Goal: Task Accomplishment & Management: Use online tool/utility

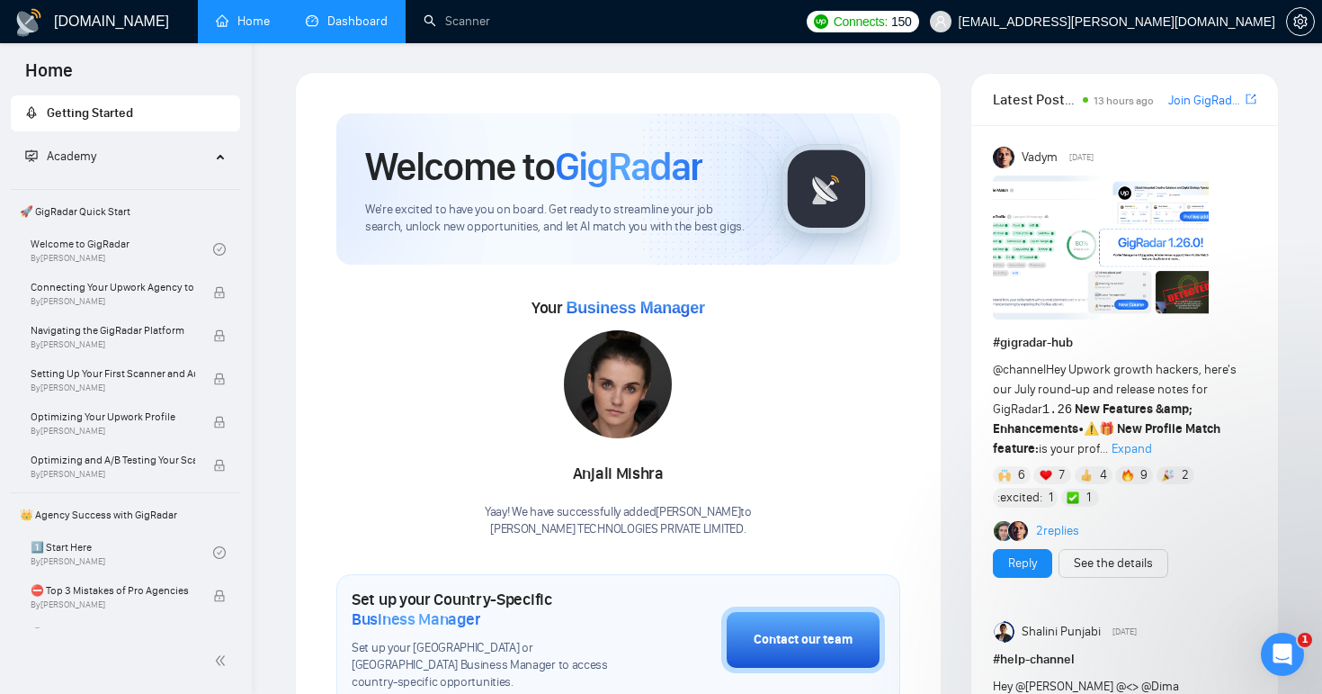
click at [349, 22] on link "Dashboard" at bounding box center [347, 20] width 82 height 15
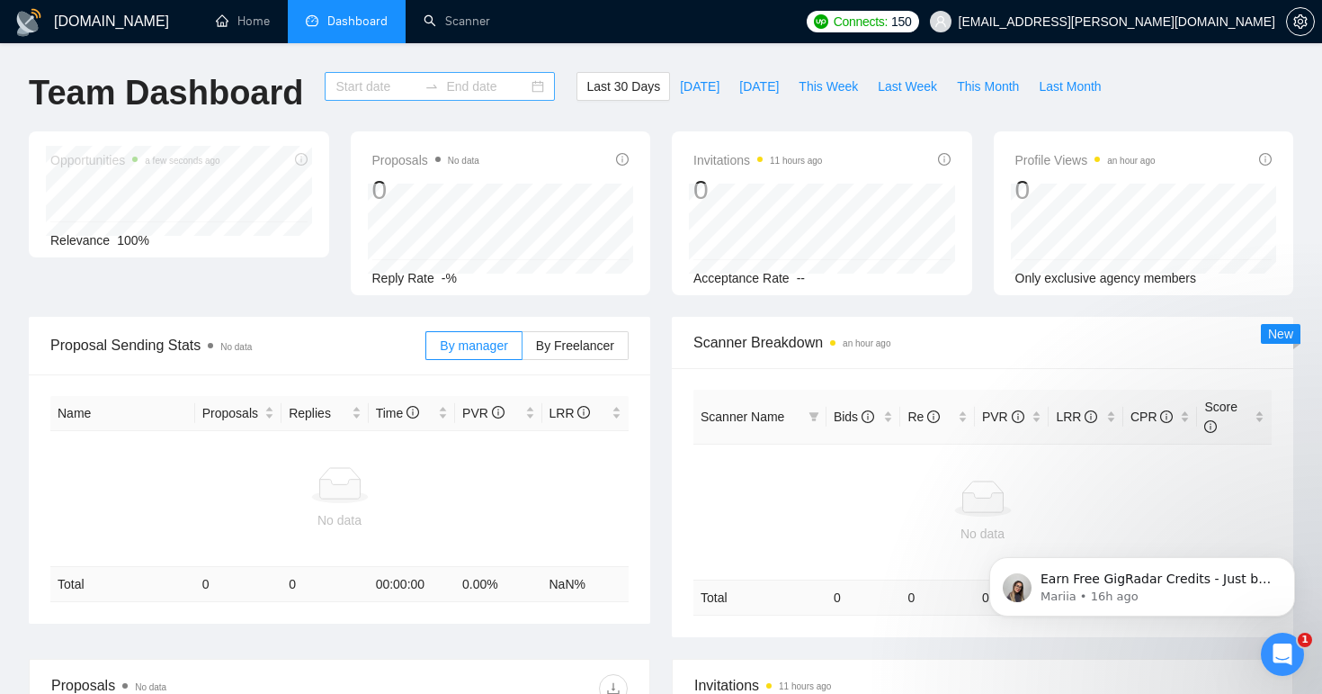
type input "[DATE]"
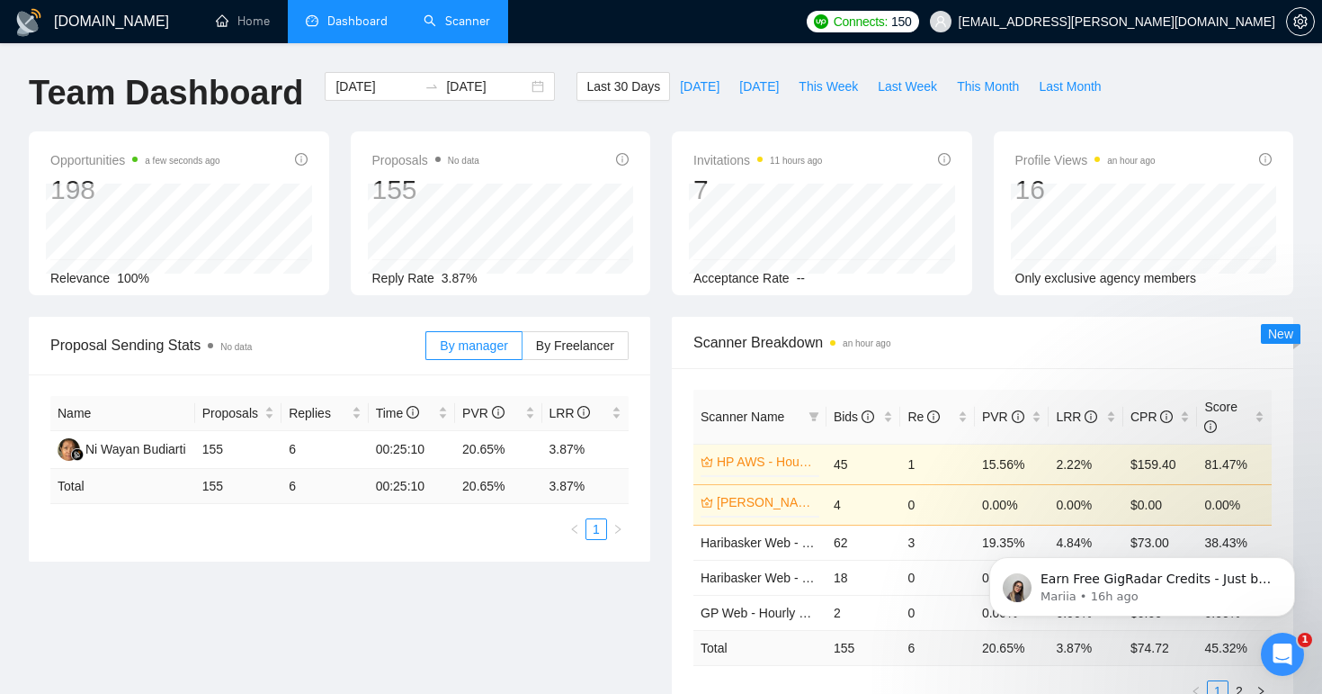
click at [436, 29] on link "Scanner" at bounding box center [457, 20] width 67 height 15
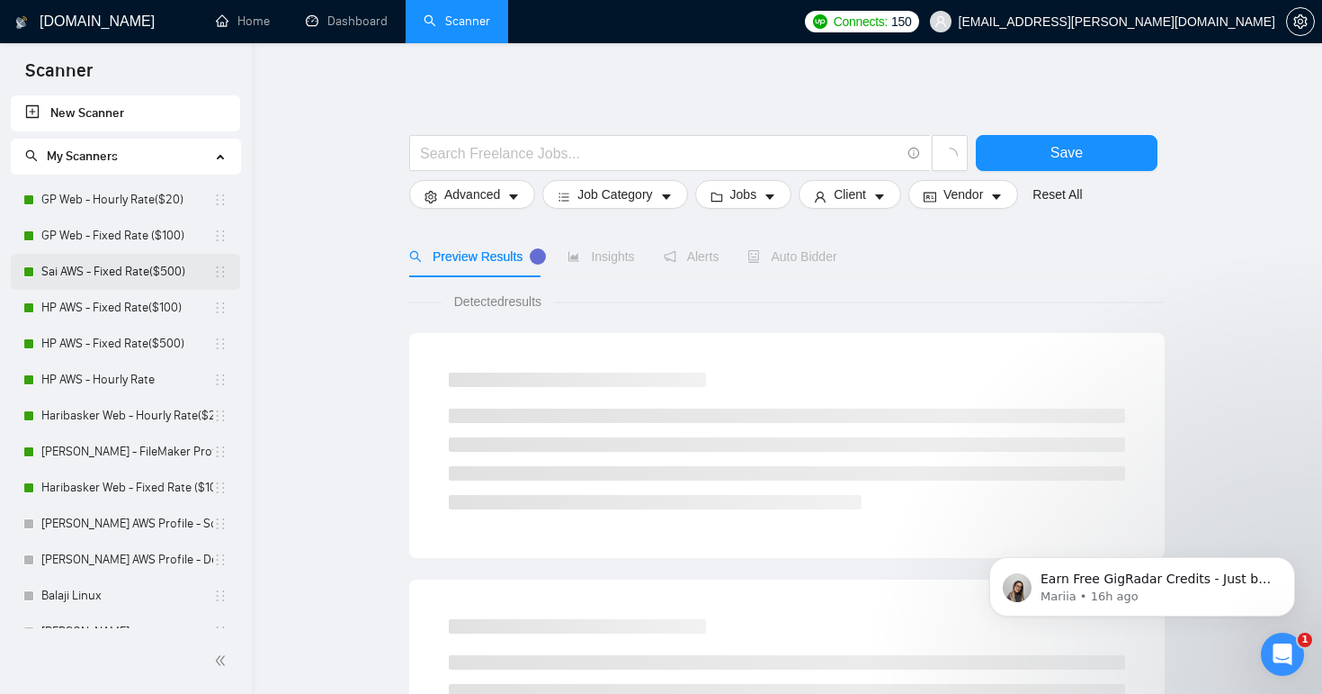
click at [130, 269] on link "Sai AWS - Fixed Rate($500)" at bounding box center [127, 272] width 172 height 36
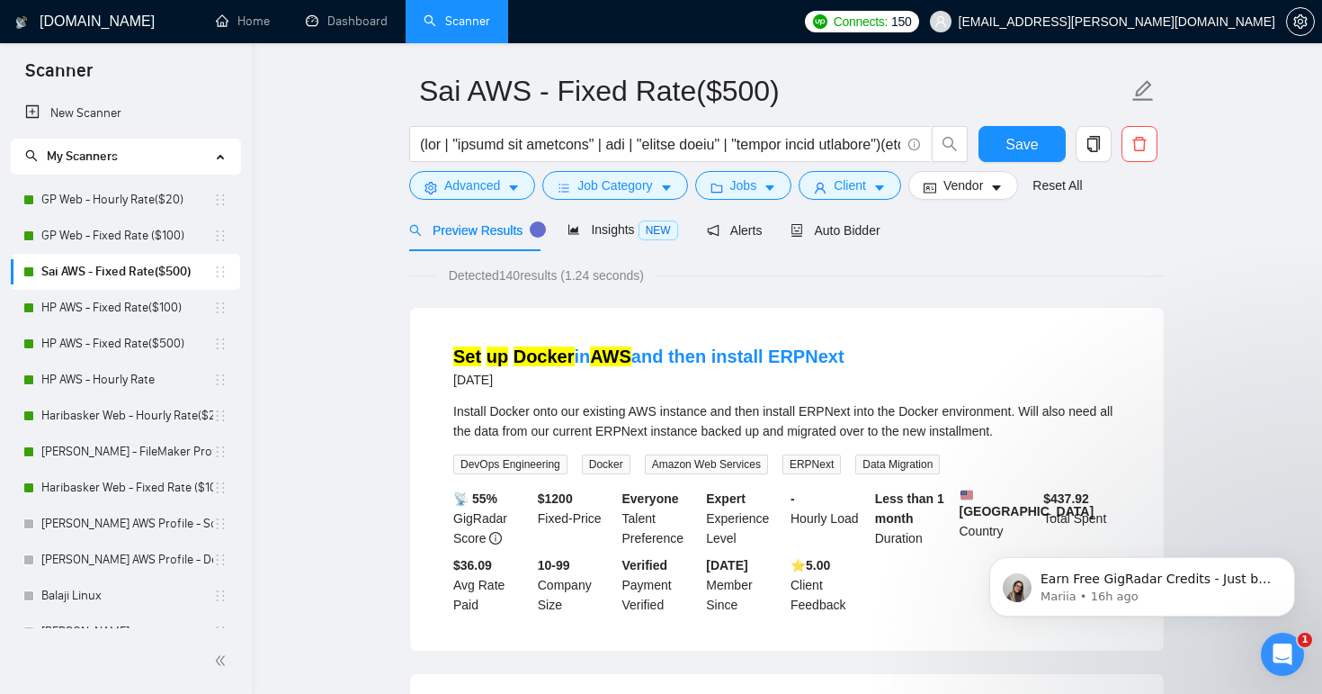
scroll to position [64, 0]
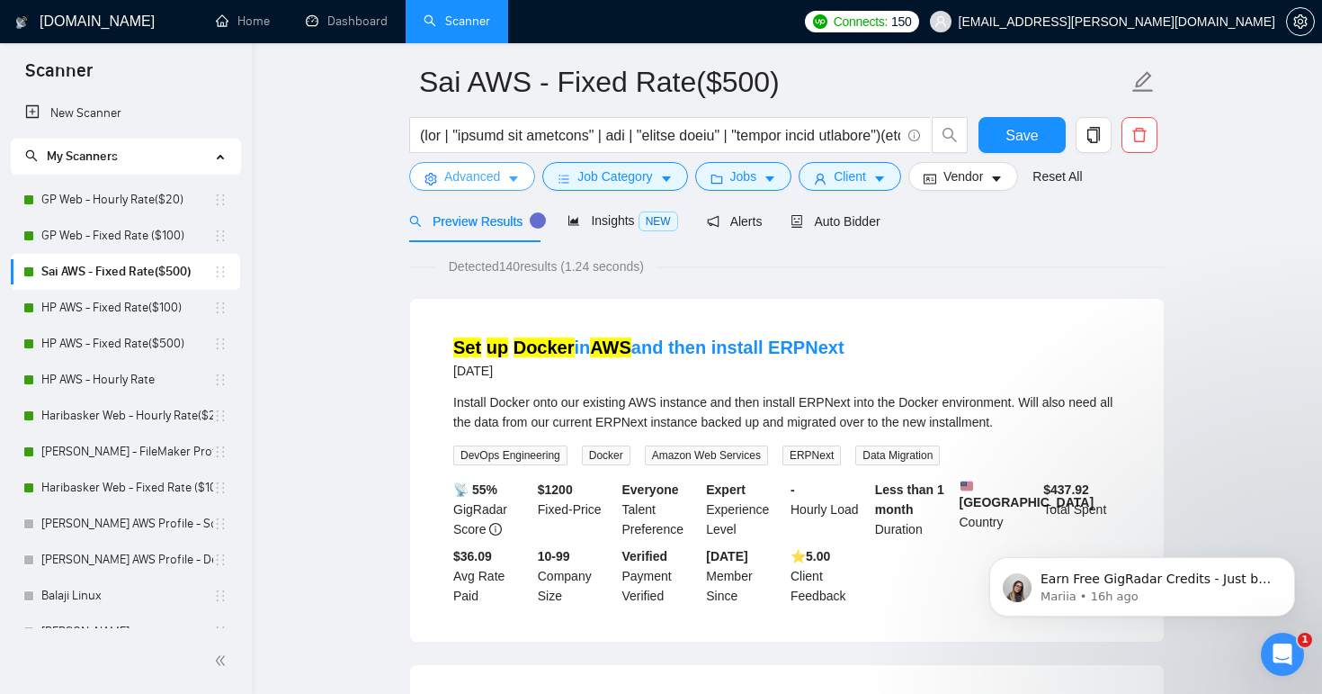
click at [526, 182] on button "Advanced" at bounding box center [472, 176] width 126 height 29
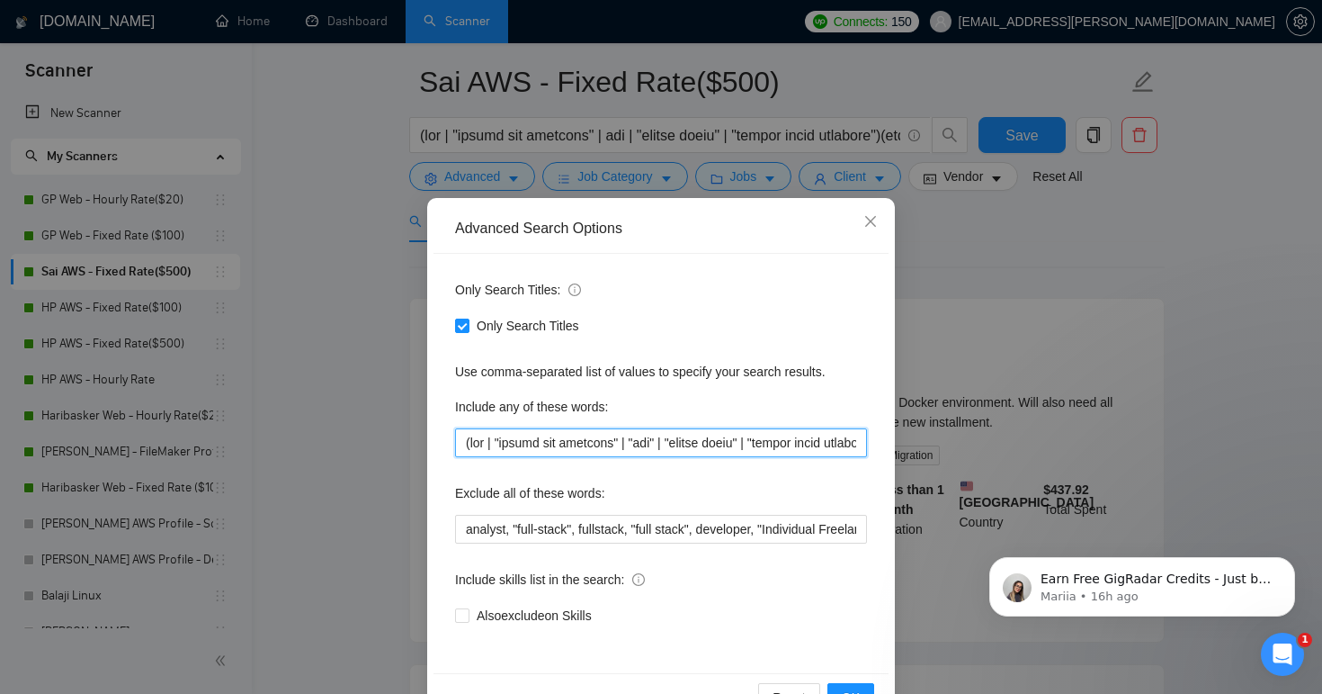
click at [710, 441] on input "text" at bounding box center [661, 442] width 412 height 29
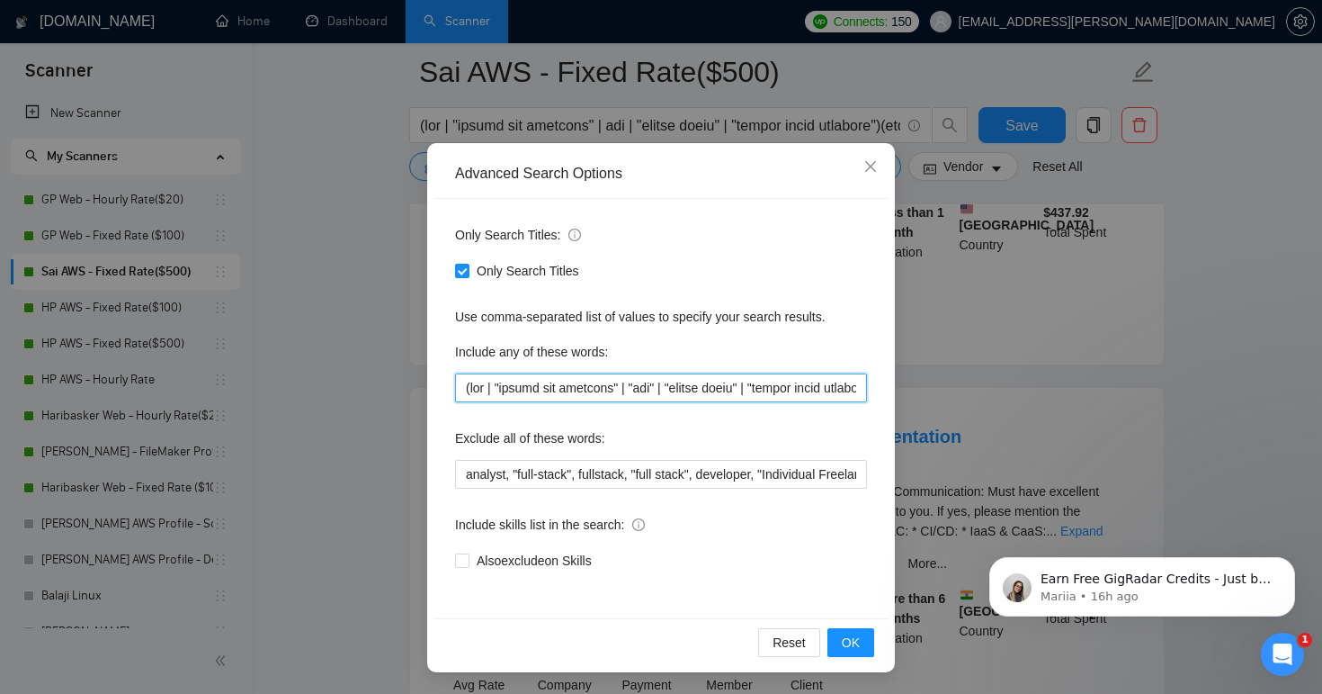
scroll to position [357, 0]
click at [761, 390] on input "text" at bounding box center [661, 387] width 412 height 29
click at [866, 165] on icon "close" at bounding box center [871, 166] width 14 height 14
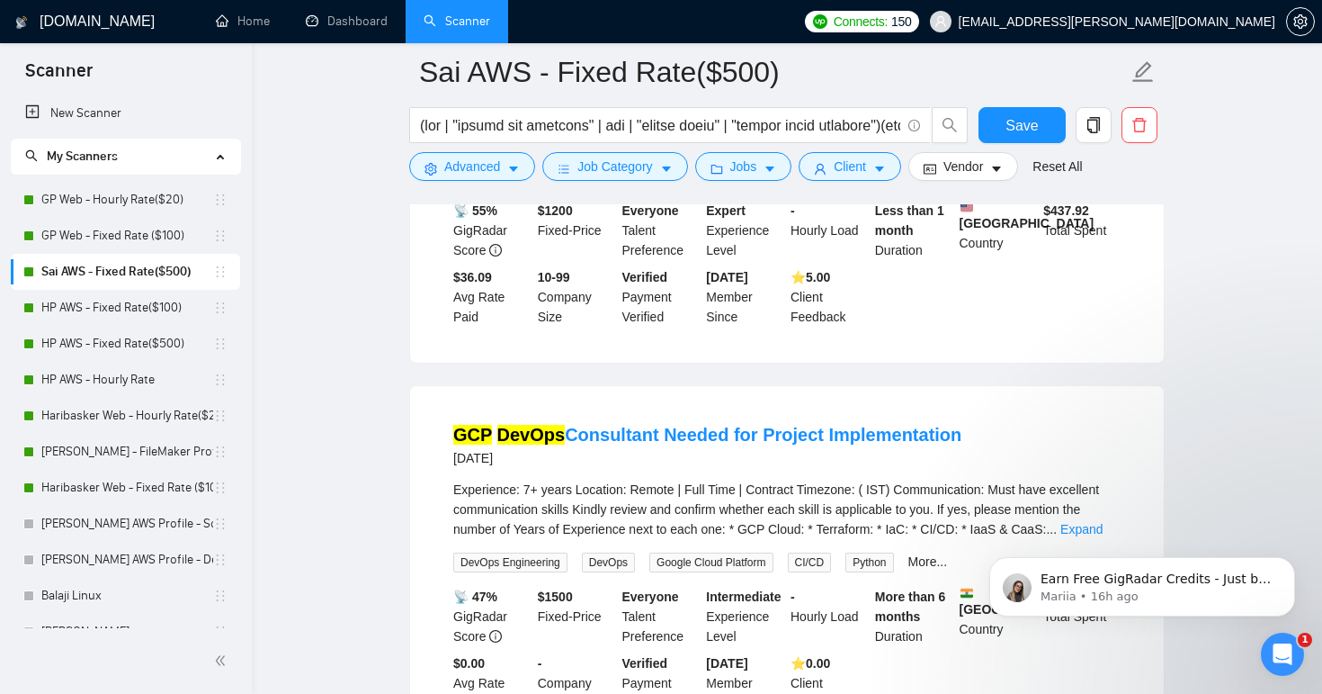
scroll to position [0, 0]
click at [647, 167] on span "Job Category" at bounding box center [615, 167] width 75 height 20
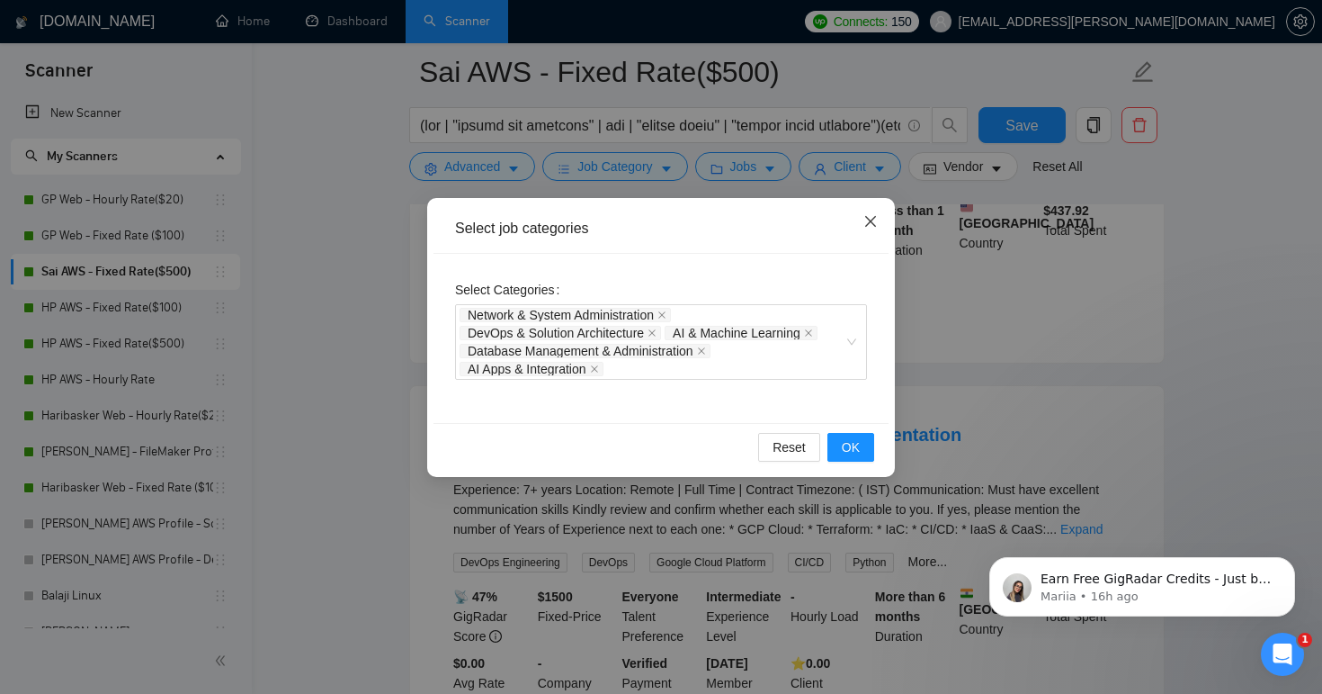
click at [866, 220] on icon "close" at bounding box center [871, 221] width 14 height 14
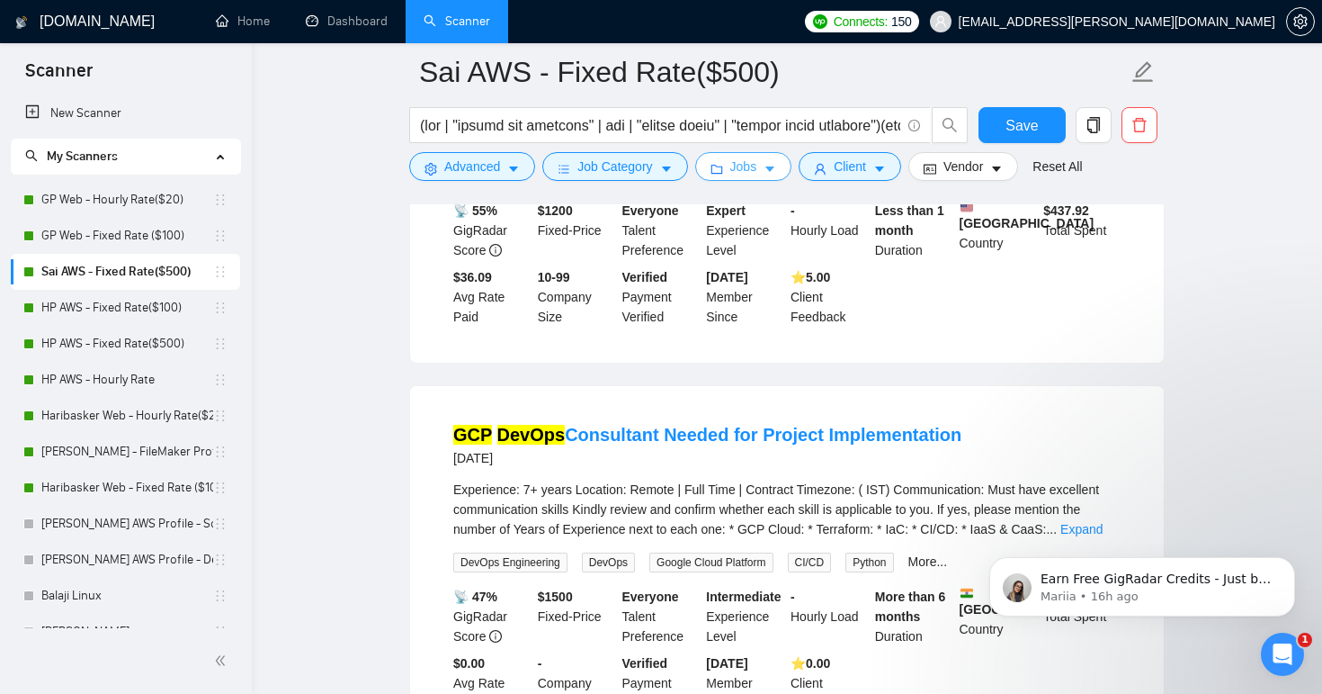
click at [785, 165] on button "Jobs" at bounding box center [743, 166] width 97 height 29
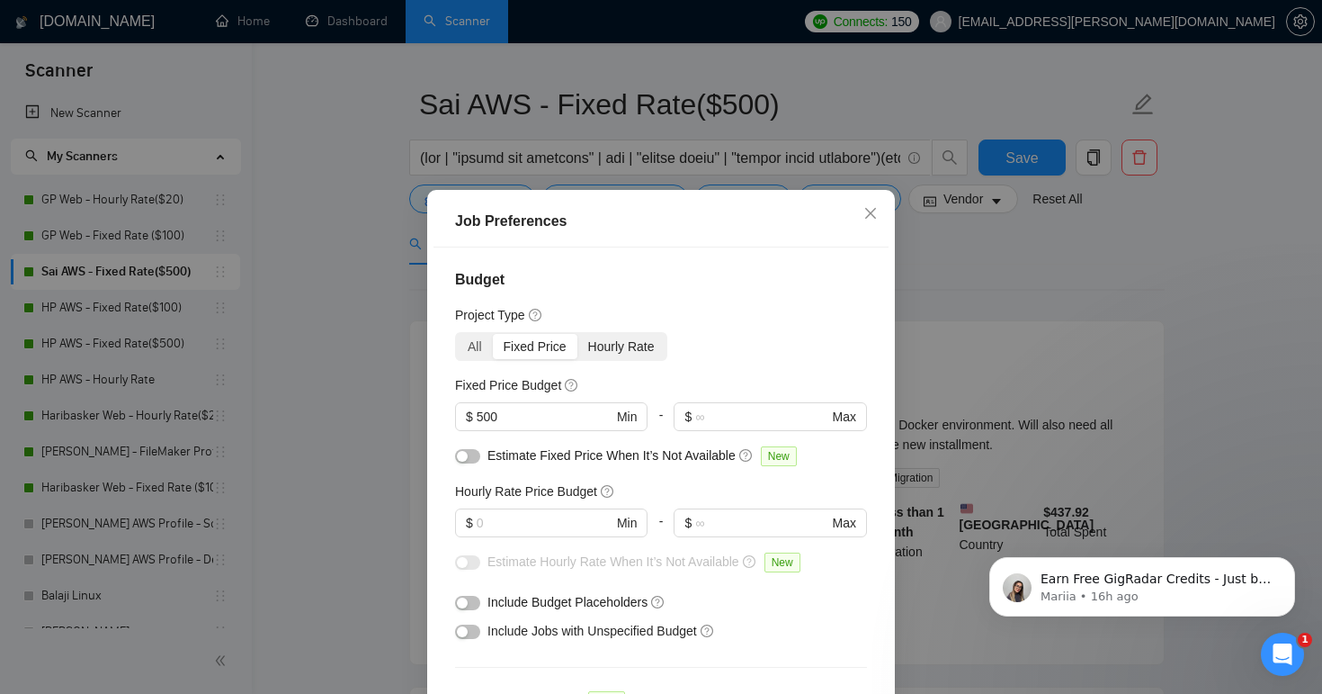
click at [638, 340] on div "Hourly Rate" at bounding box center [622, 346] width 88 height 25
click at [578, 334] on input "Hourly Rate" at bounding box center [578, 334] width 0 height 0
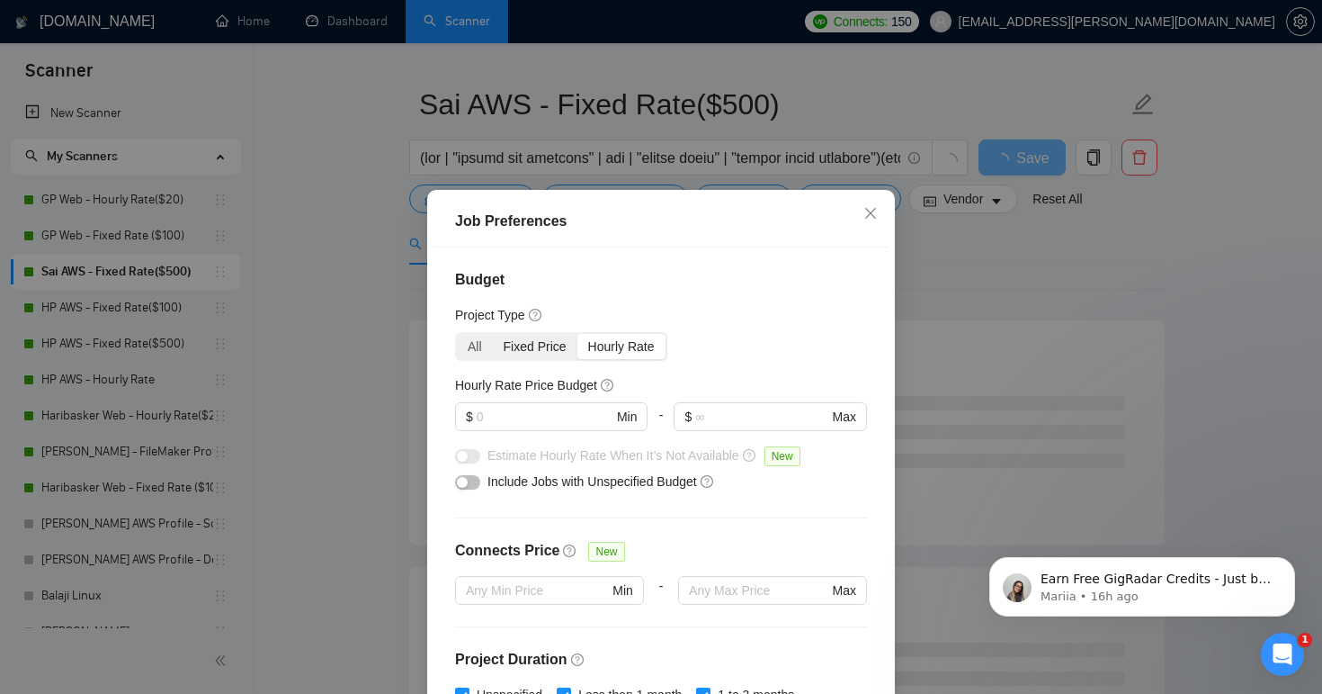
click at [551, 346] on div "Fixed Price" at bounding box center [535, 346] width 85 height 25
click at [493, 334] on input "Fixed Price" at bounding box center [493, 334] width 0 height 0
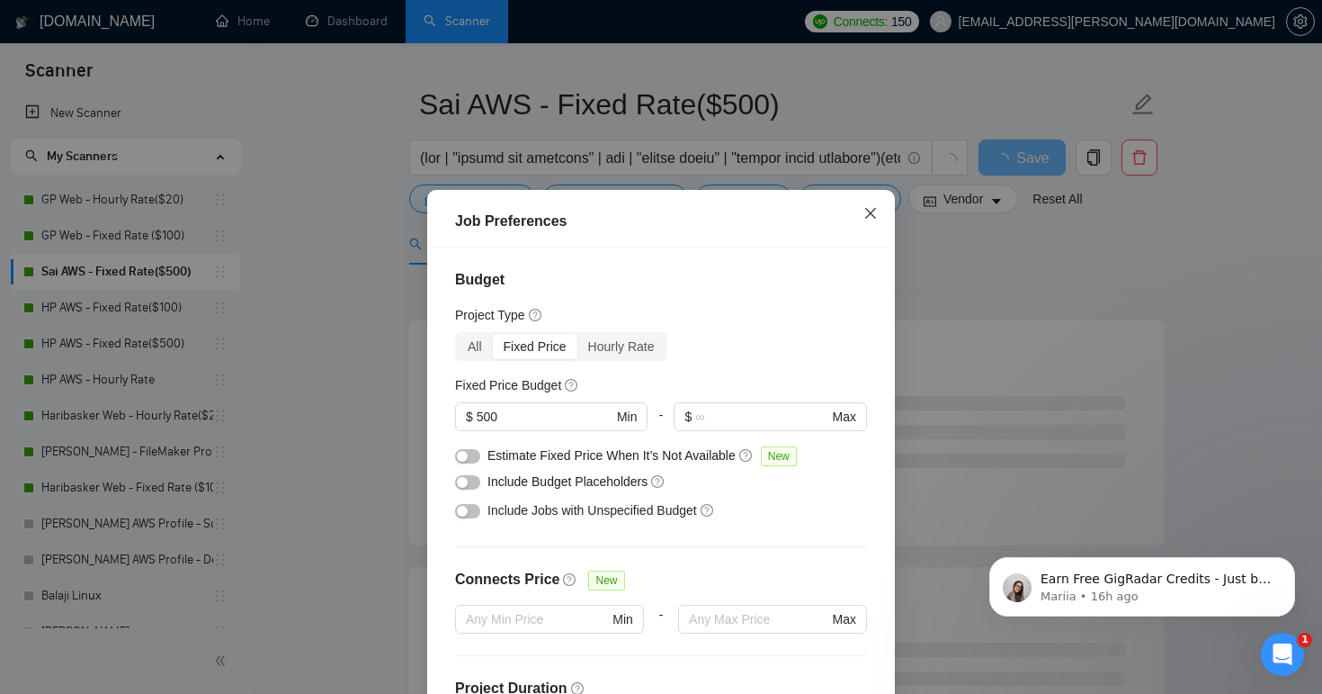
click at [873, 215] on icon "close" at bounding box center [871, 213] width 14 height 14
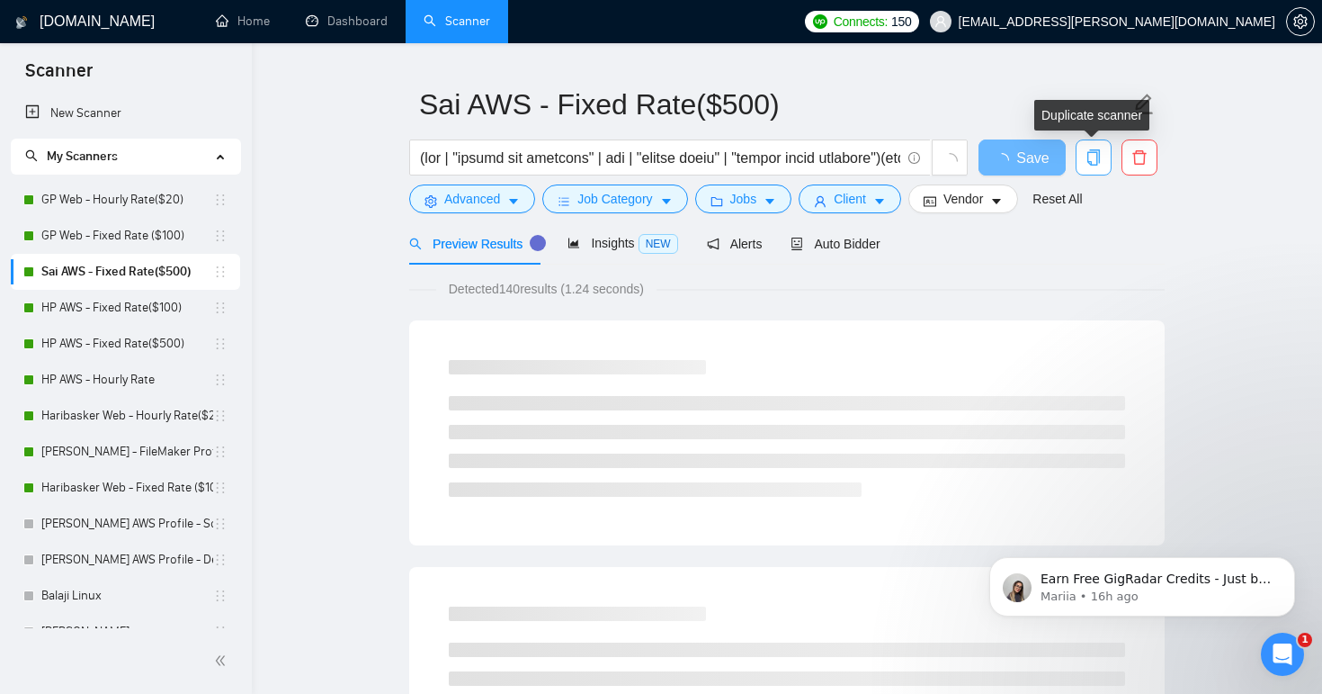
click at [1086, 161] on icon "copy" at bounding box center [1094, 157] width 16 height 16
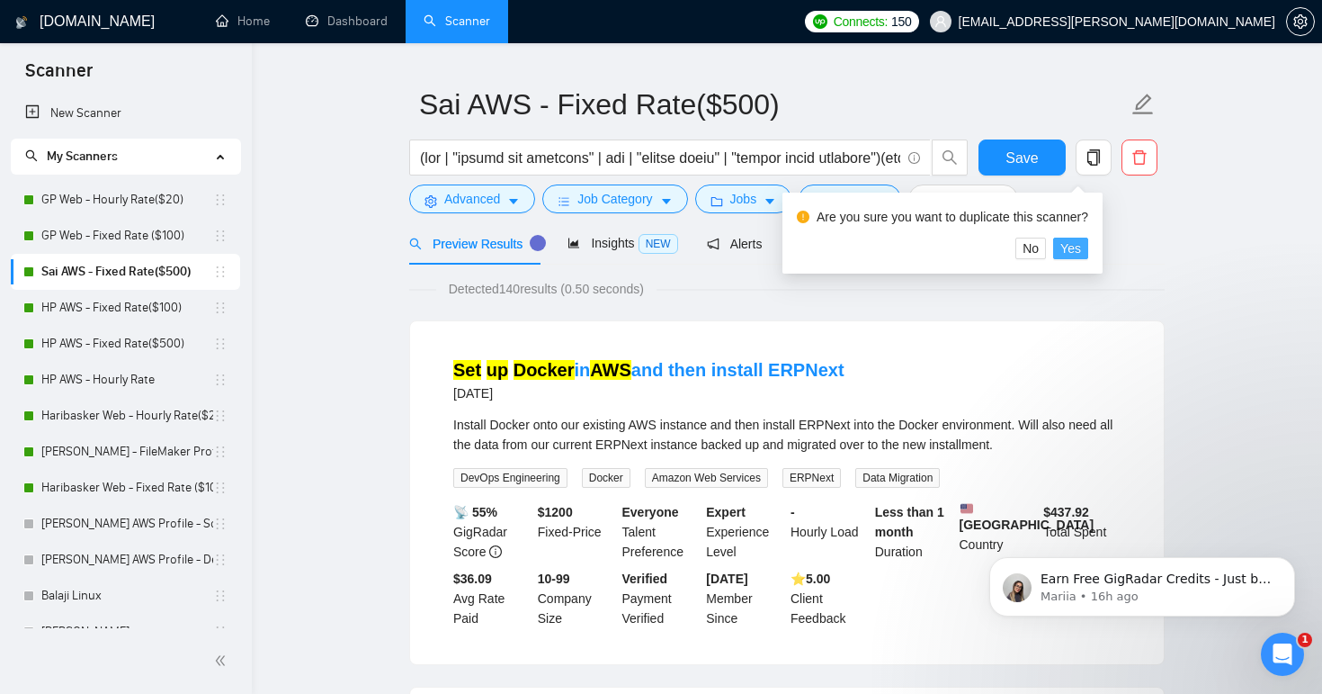
click at [1080, 246] on span "Yes" at bounding box center [1071, 248] width 21 height 20
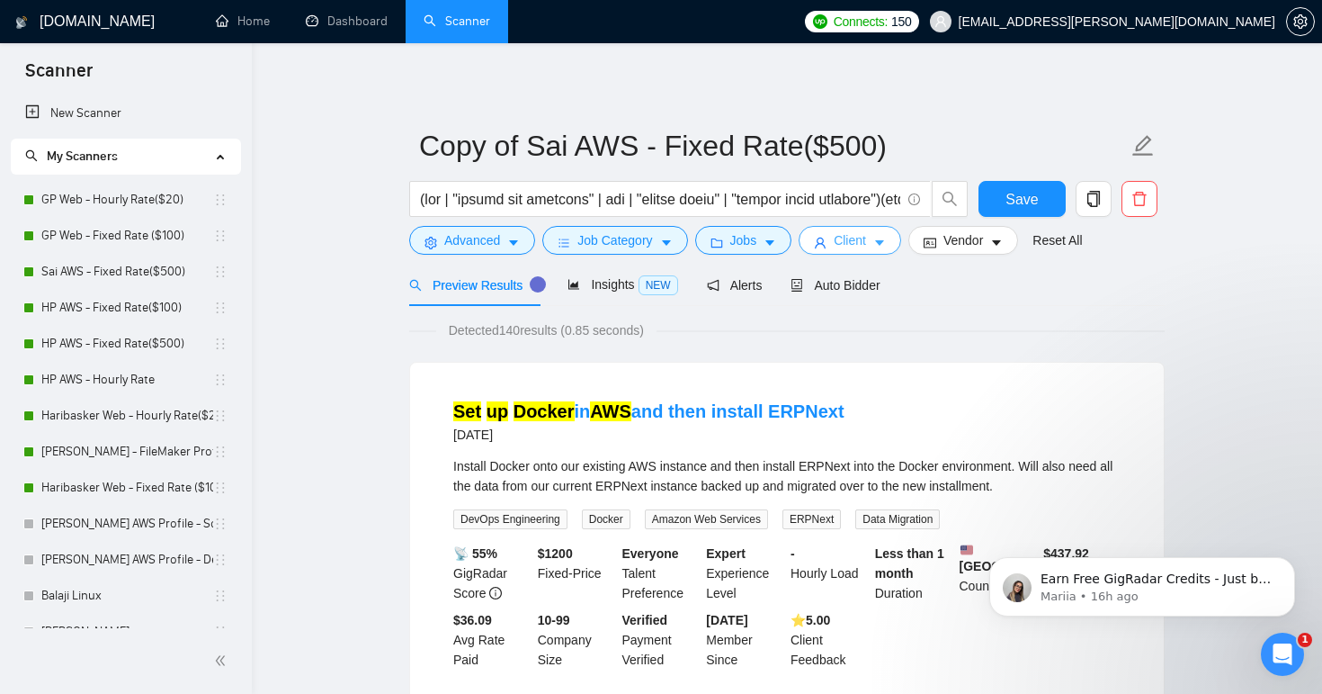
click at [878, 239] on button "Client" at bounding box center [850, 240] width 103 height 29
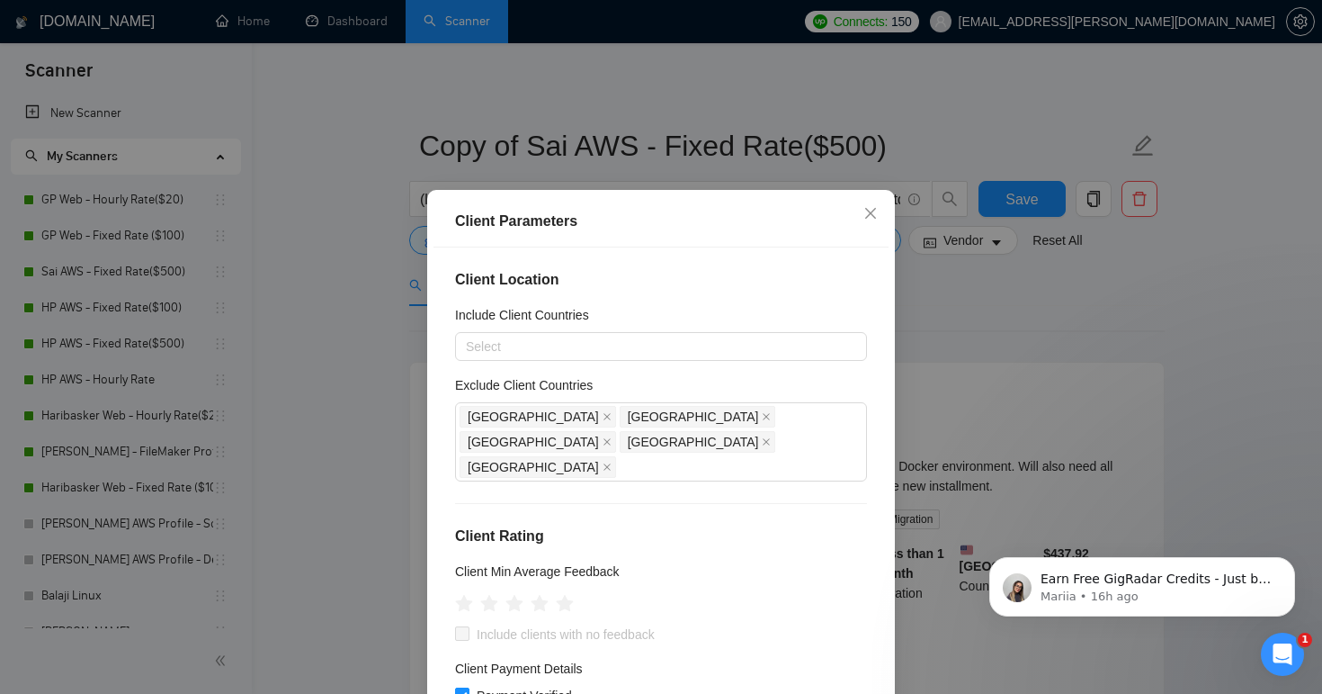
click at [991, 333] on div "Client Parameters Client Location Include Client Countries Select Exclude Clien…" at bounding box center [661, 347] width 1322 height 694
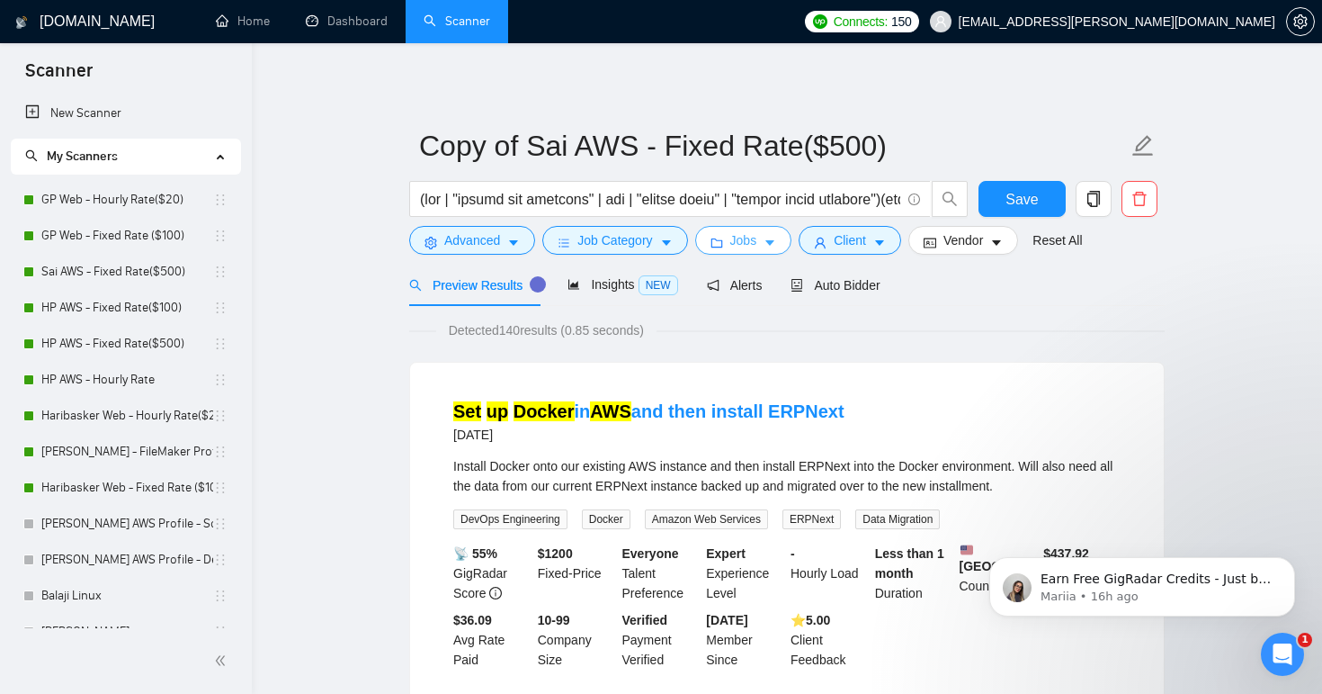
click at [784, 240] on button "Jobs" at bounding box center [743, 240] width 97 height 29
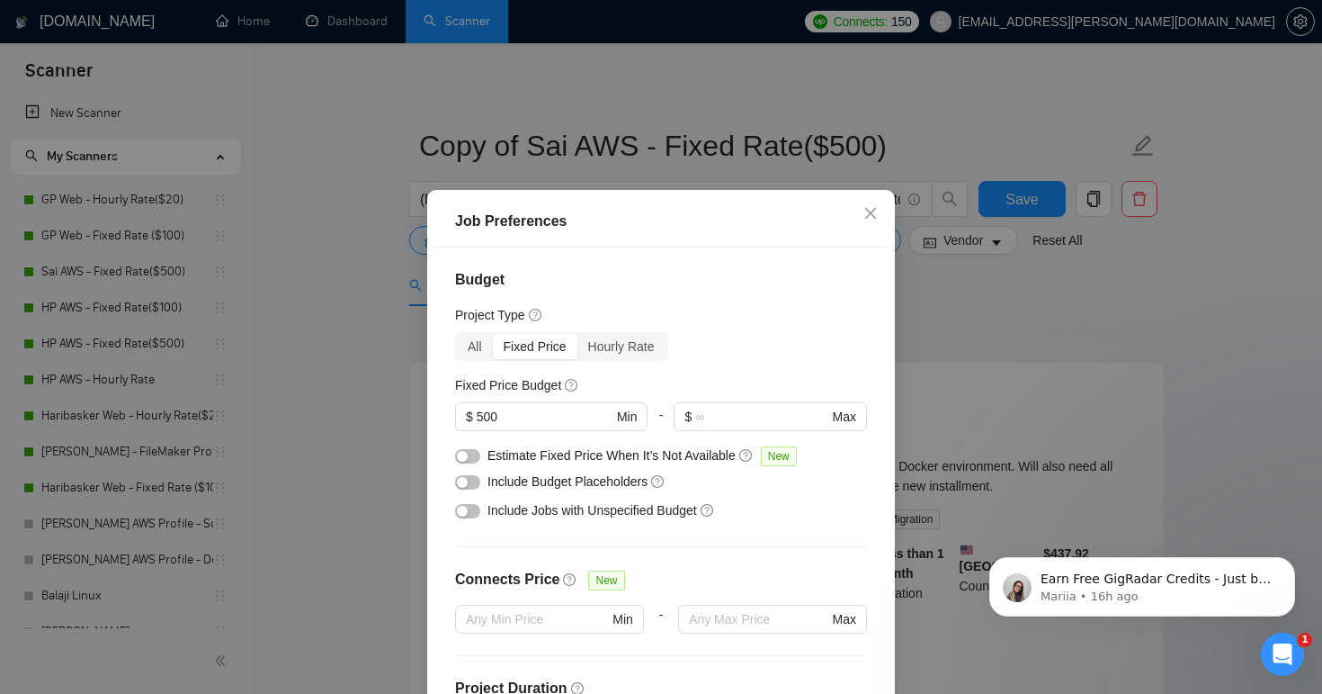
scroll to position [29, 0]
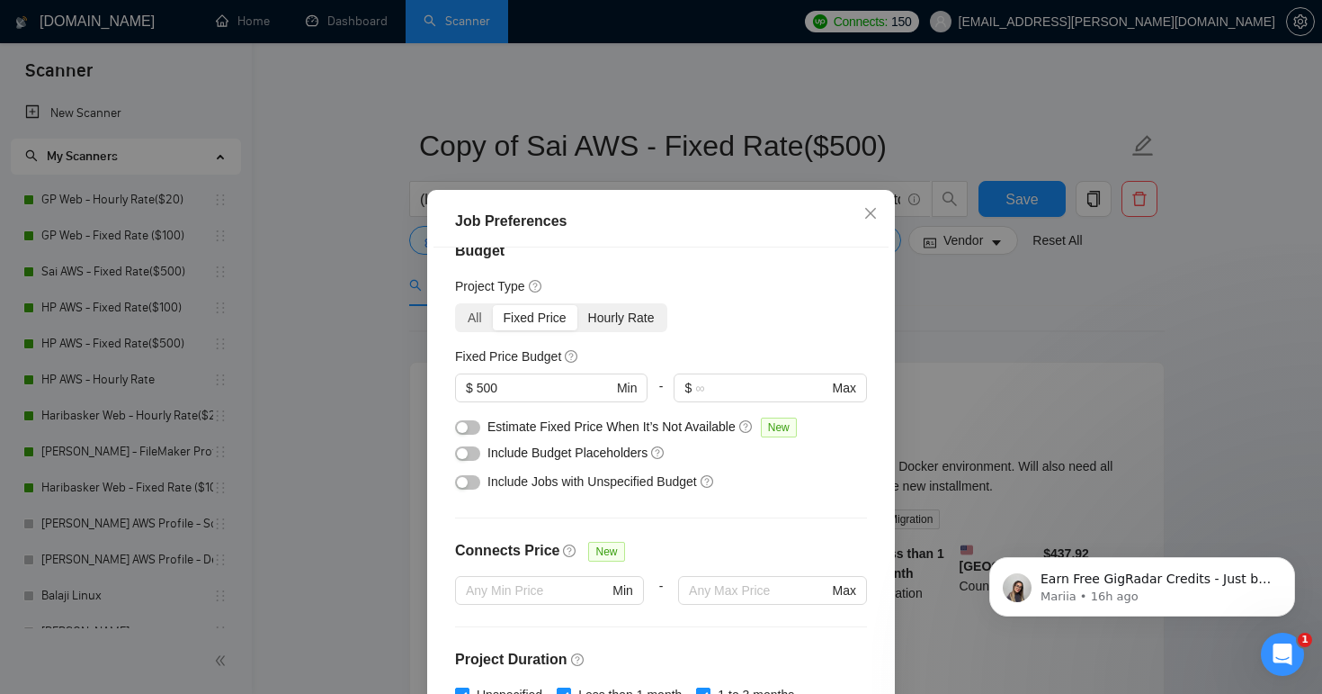
click at [637, 324] on div "Hourly Rate" at bounding box center [622, 317] width 88 height 25
click at [578, 305] on input "Hourly Rate" at bounding box center [578, 305] width 0 height 0
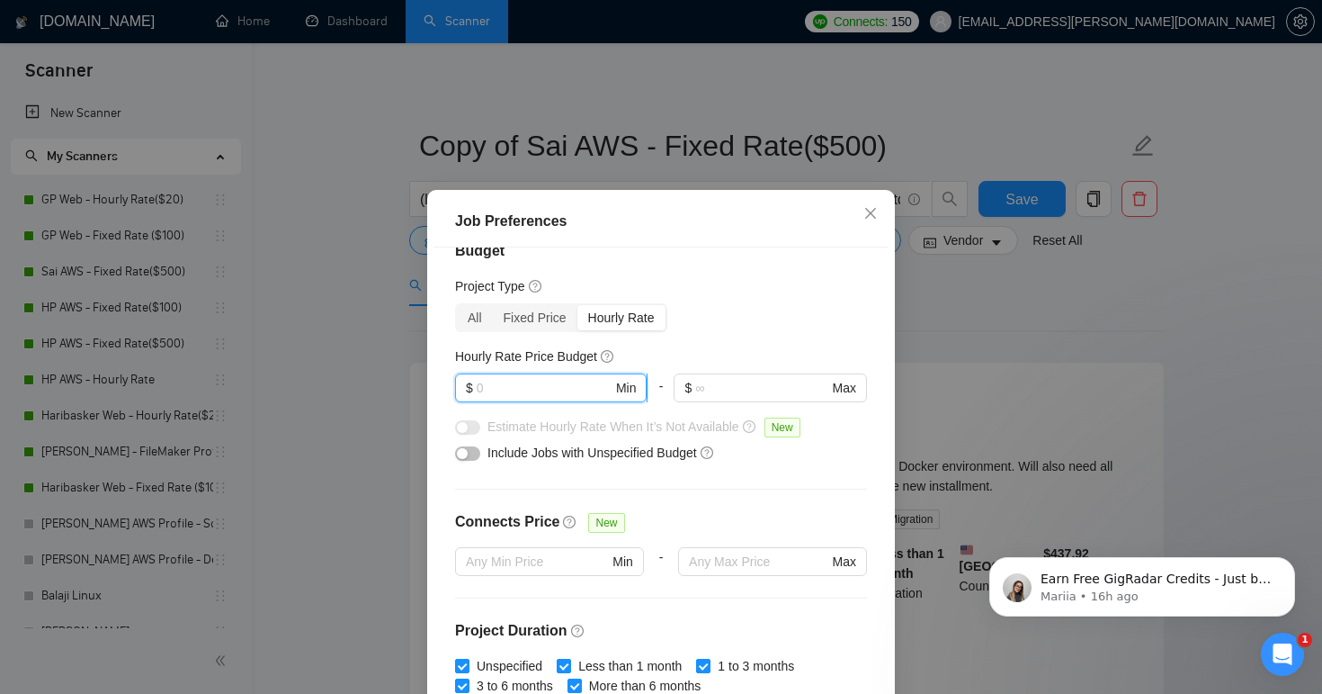
click at [557, 383] on input "text" at bounding box center [545, 388] width 136 height 20
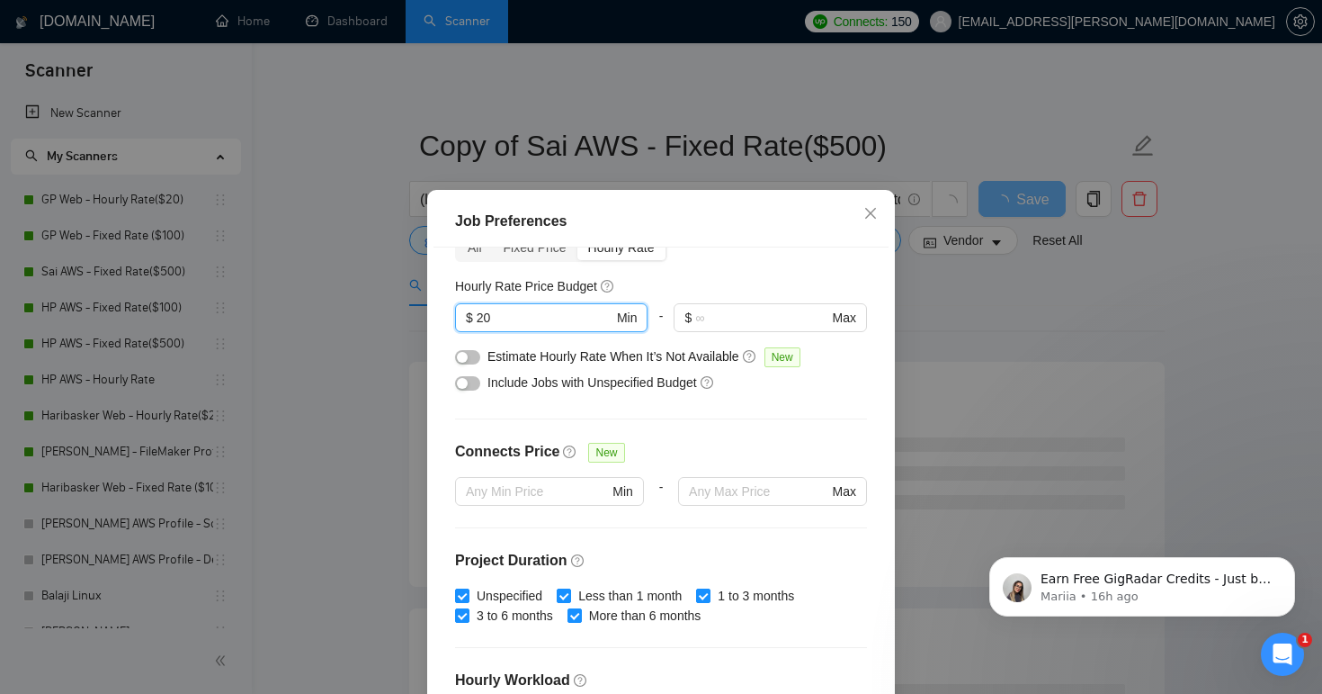
scroll to position [103, 0]
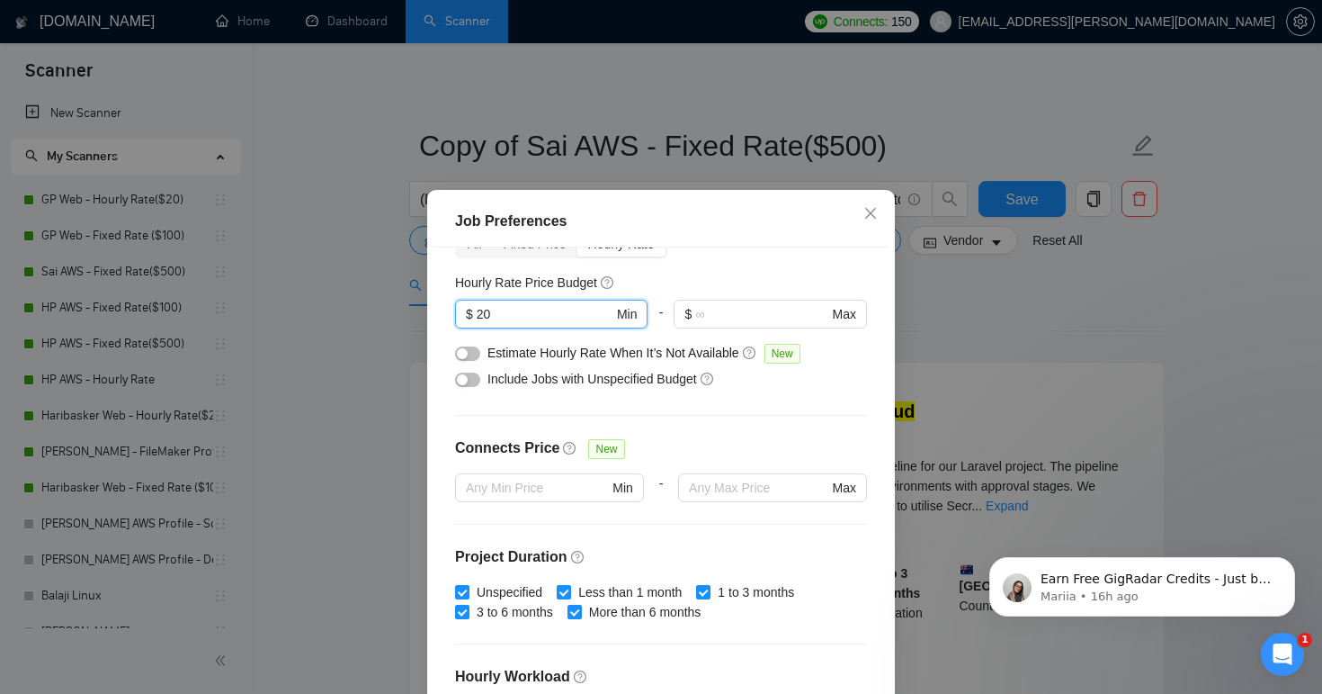
type input "20"
click at [474, 354] on button "button" at bounding box center [467, 353] width 25 height 14
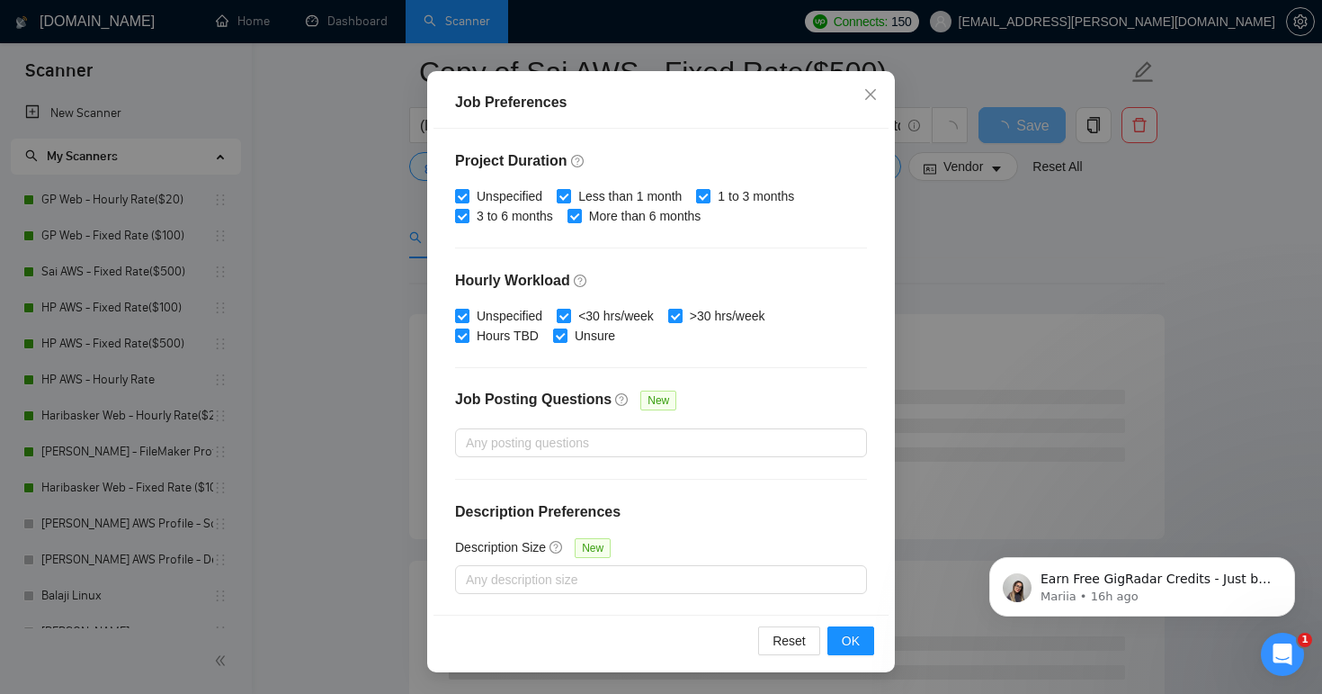
scroll to position [99, 0]
click at [847, 641] on span "OK" at bounding box center [851, 641] width 18 height 20
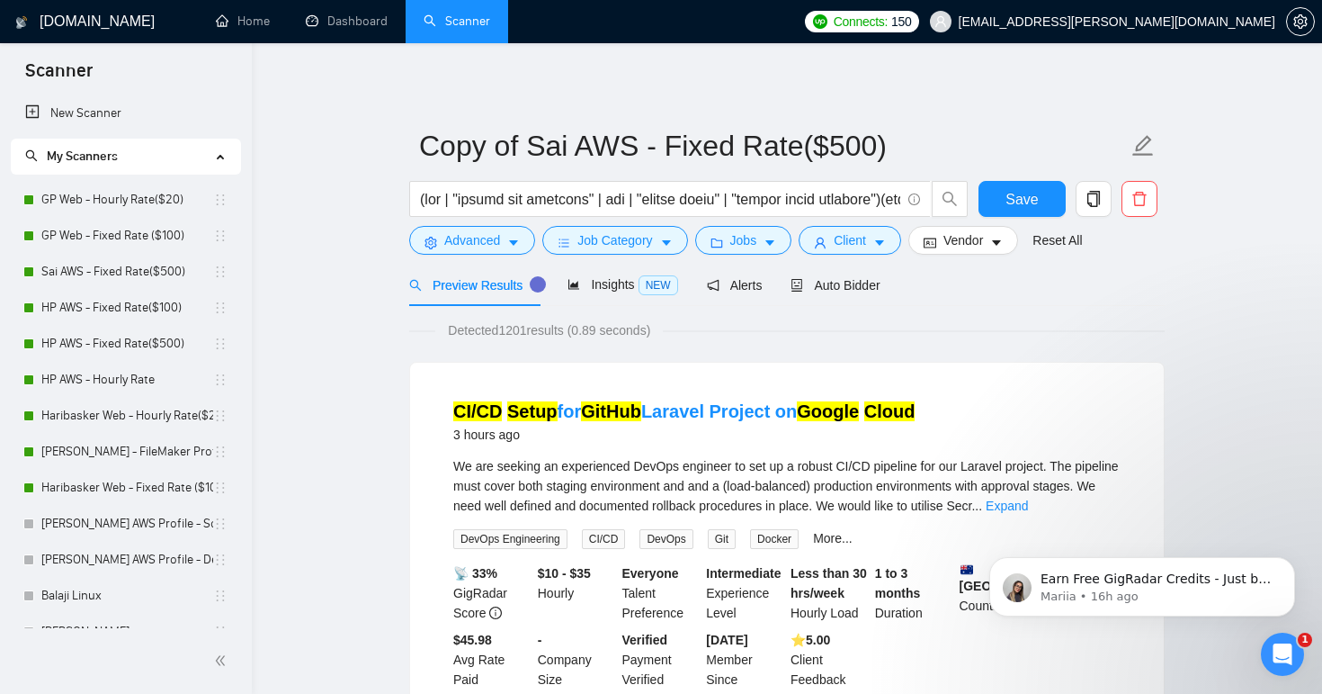
scroll to position [0, 0]
click at [810, 285] on span "Auto Bidder" at bounding box center [835, 285] width 89 height 14
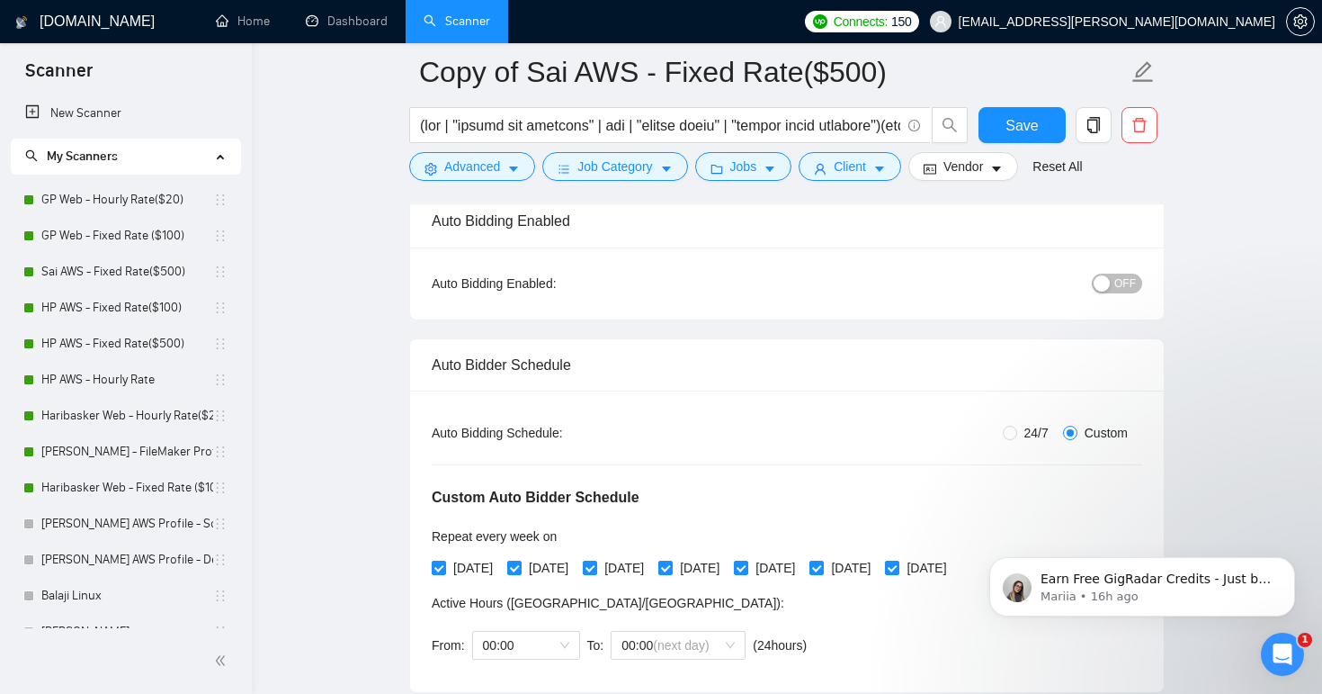
scroll to position [148, 0]
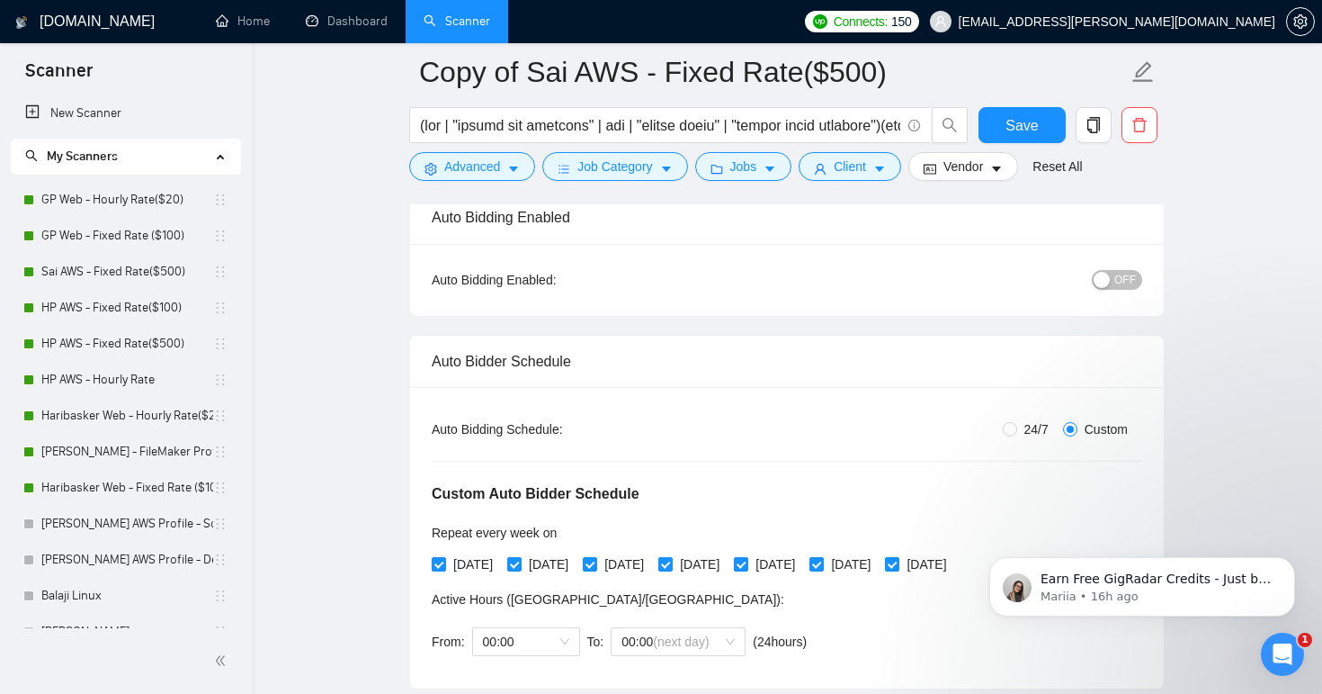
click at [1102, 281] on div "button" at bounding box center [1102, 280] width 16 height 16
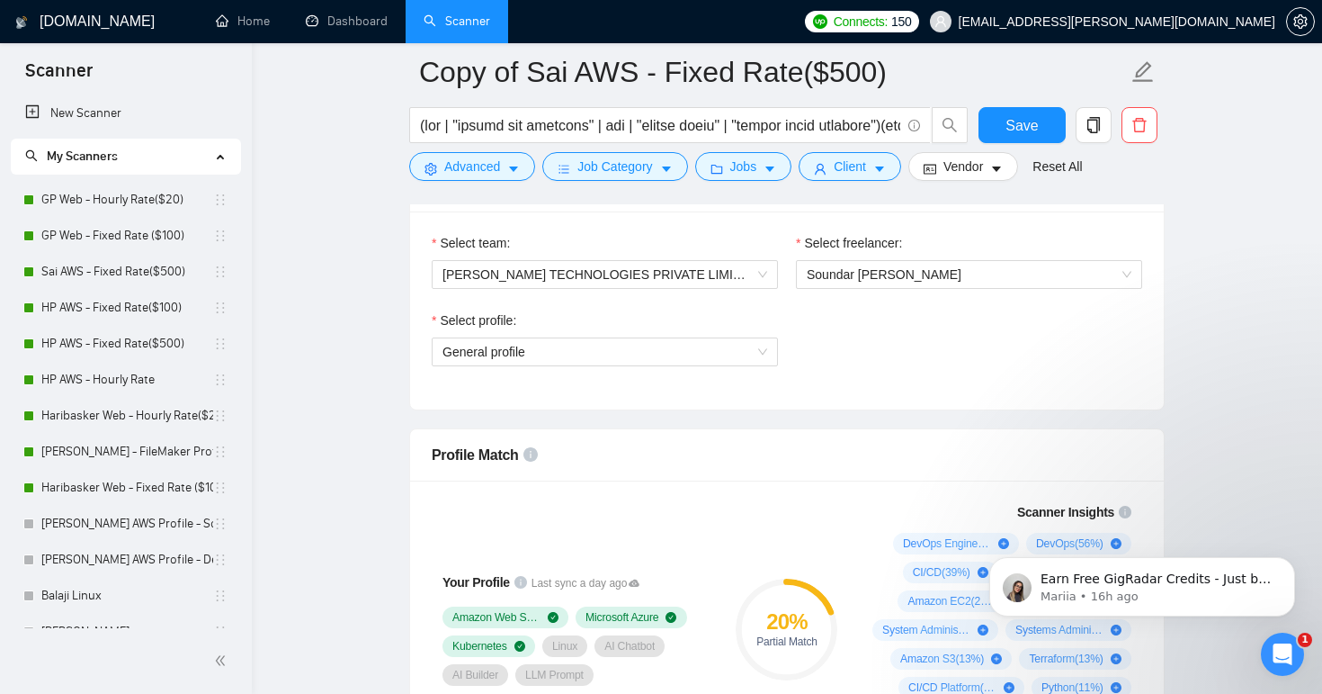
scroll to position [1161, 0]
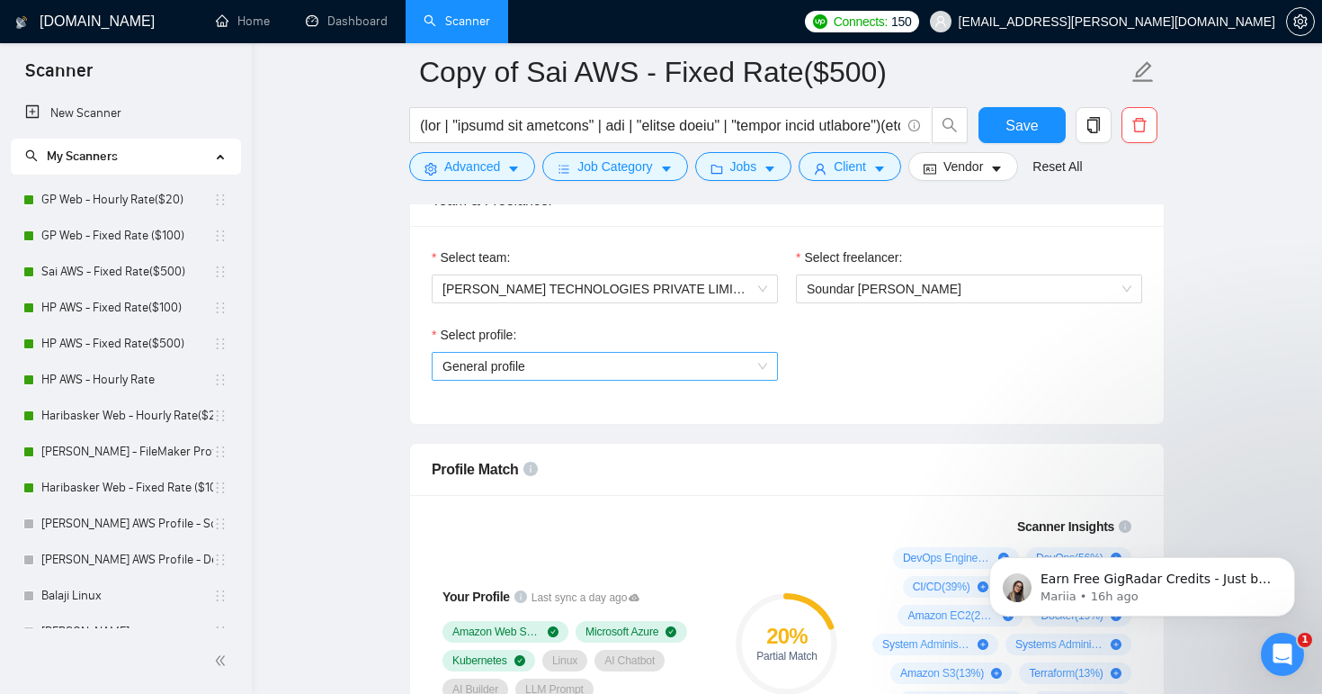
click at [768, 366] on div "General profile" at bounding box center [605, 366] width 346 height 29
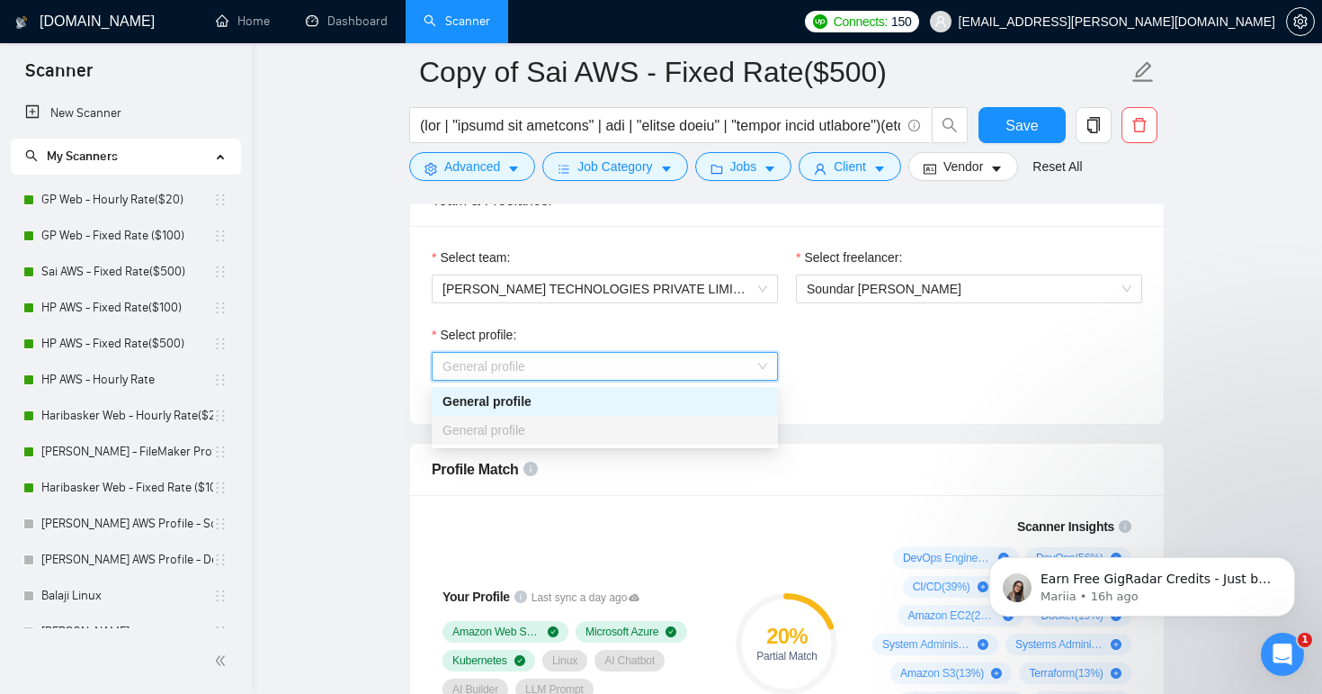
click at [768, 366] on div "General profile" at bounding box center [605, 366] width 346 height 29
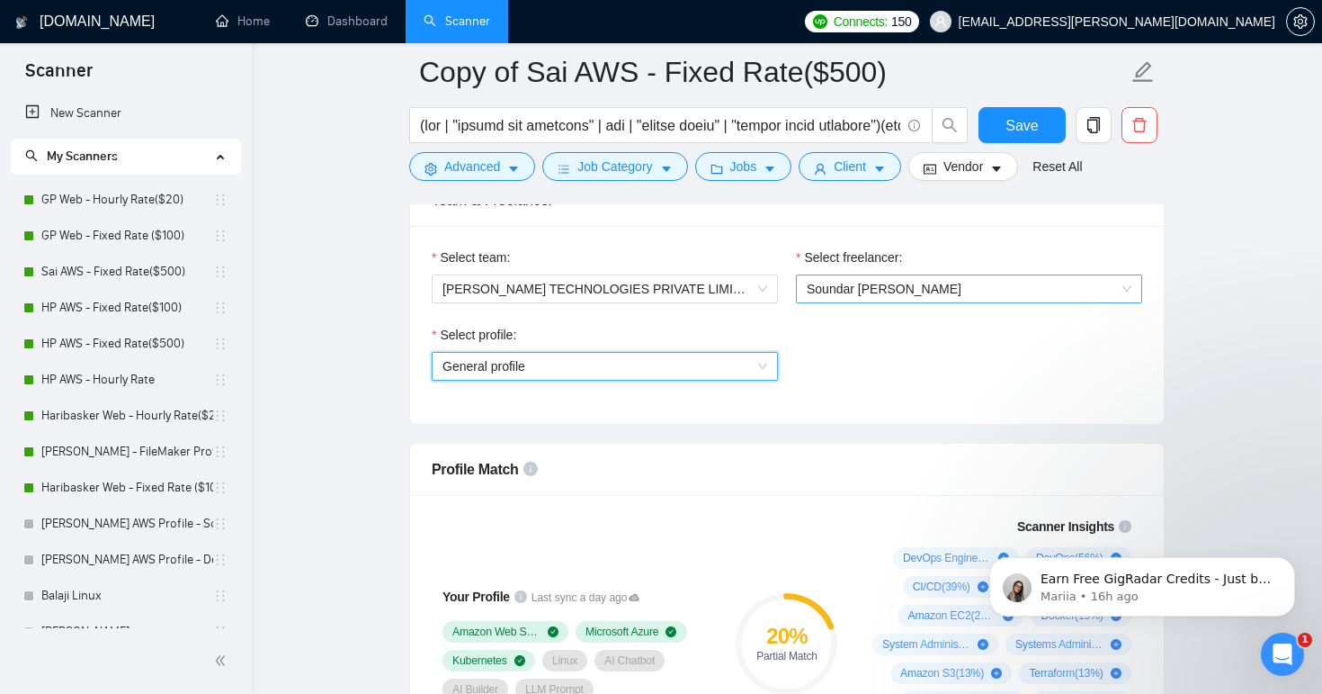
click at [875, 291] on span "Soundar [PERSON_NAME]" at bounding box center [884, 289] width 155 height 14
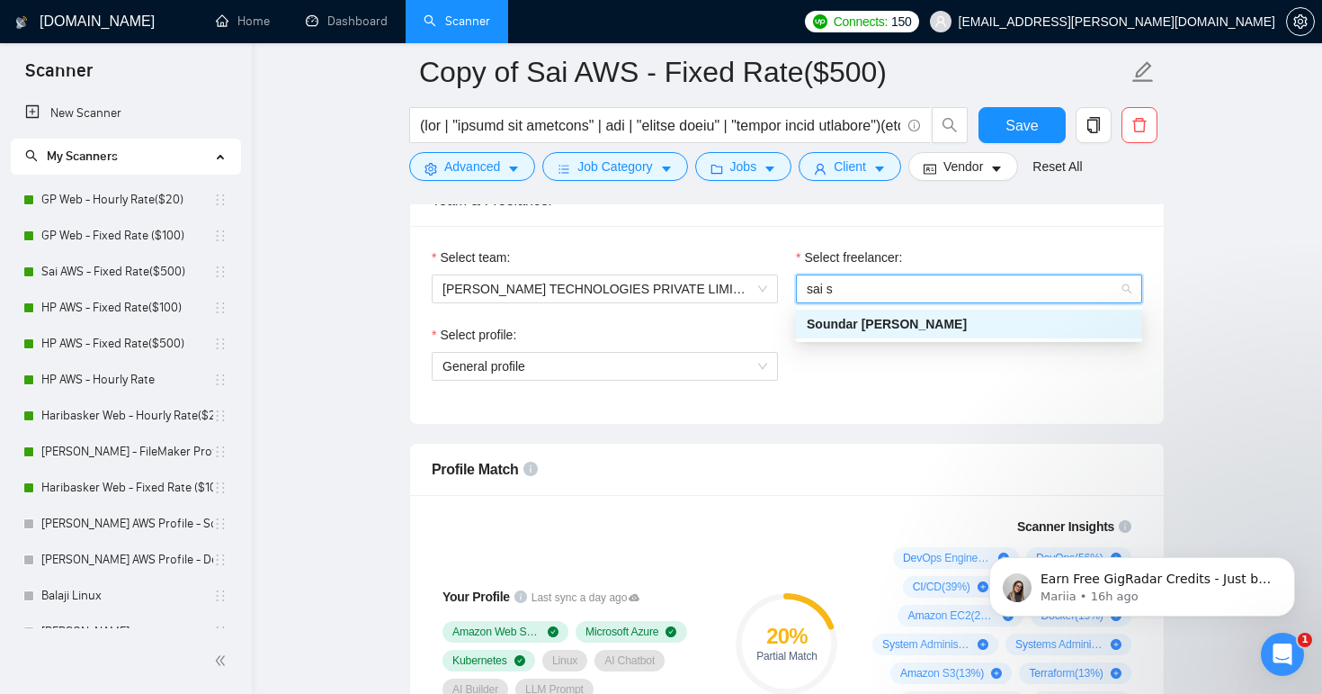
type input "sai s"
click at [855, 368] on div "Select profile: General profile" at bounding box center [787, 363] width 729 height 77
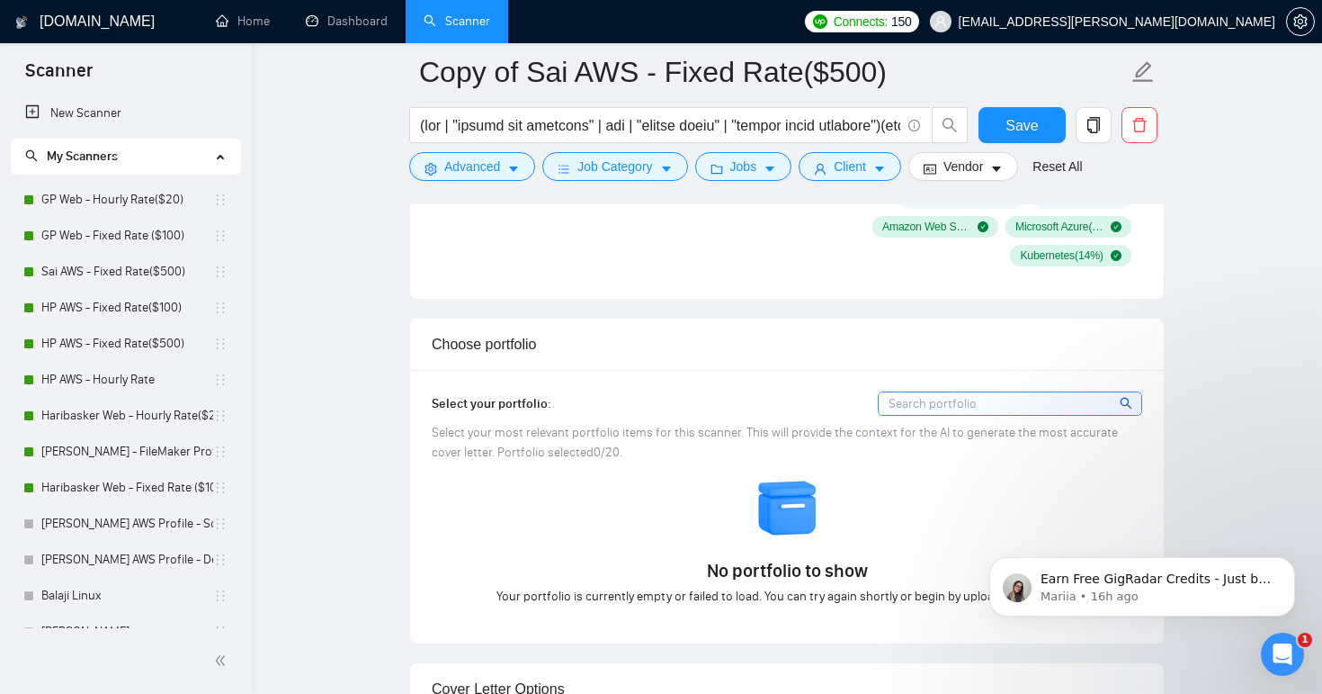
scroll to position [1670, 0]
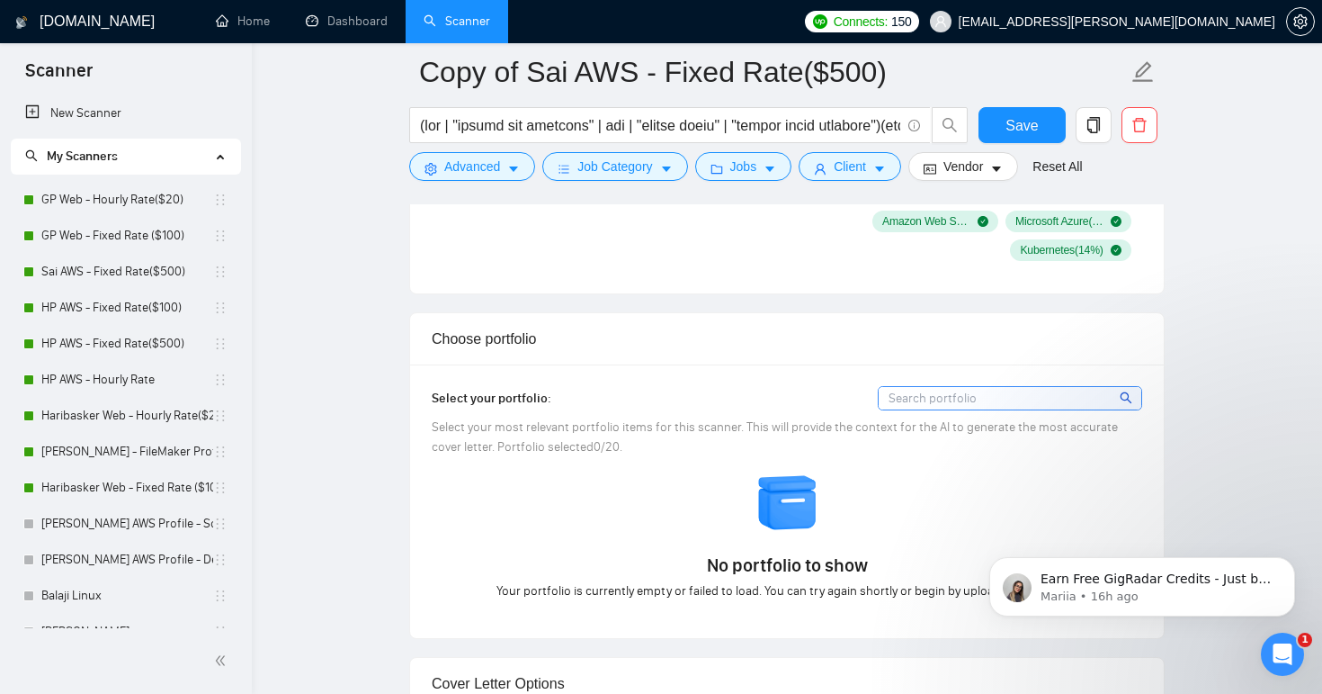
click at [912, 408] on input at bounding box center [1010, 398] width 263 height 22
click at [773, 408] on div "Select your portfolio:" at bounding box center [787, 398] width 711 height 24
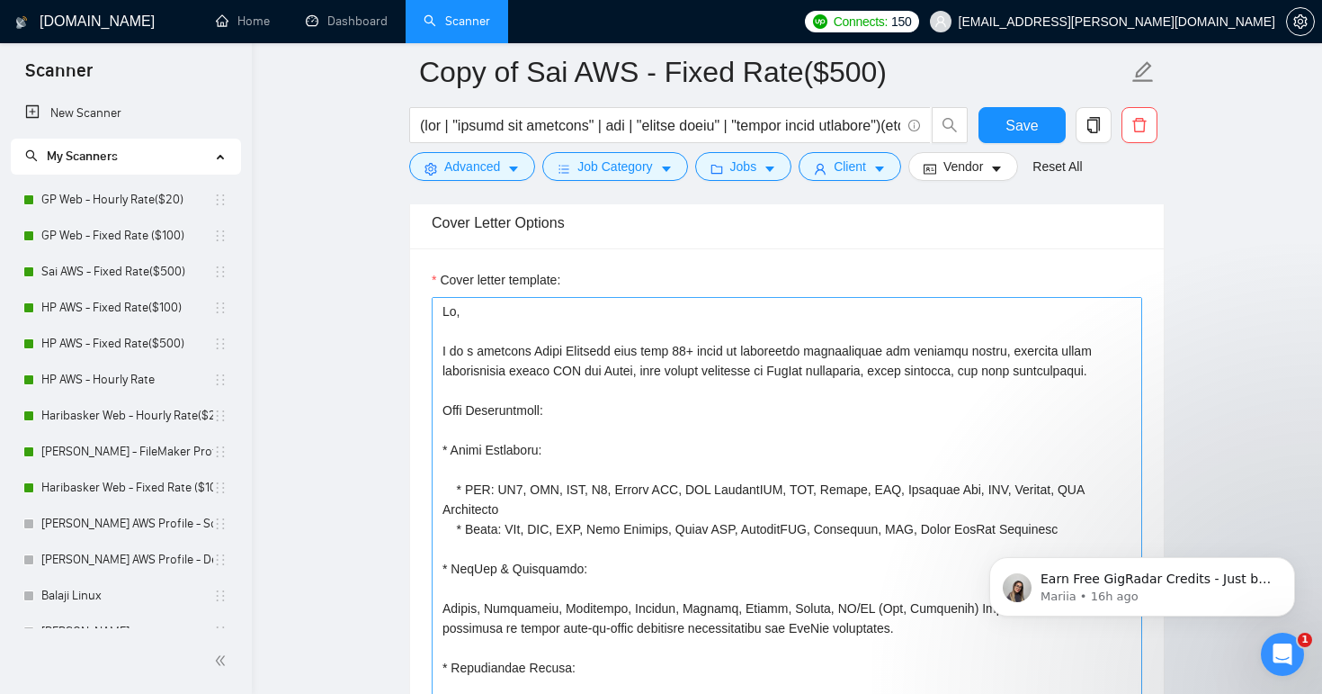
scroll to position [2038, 0]
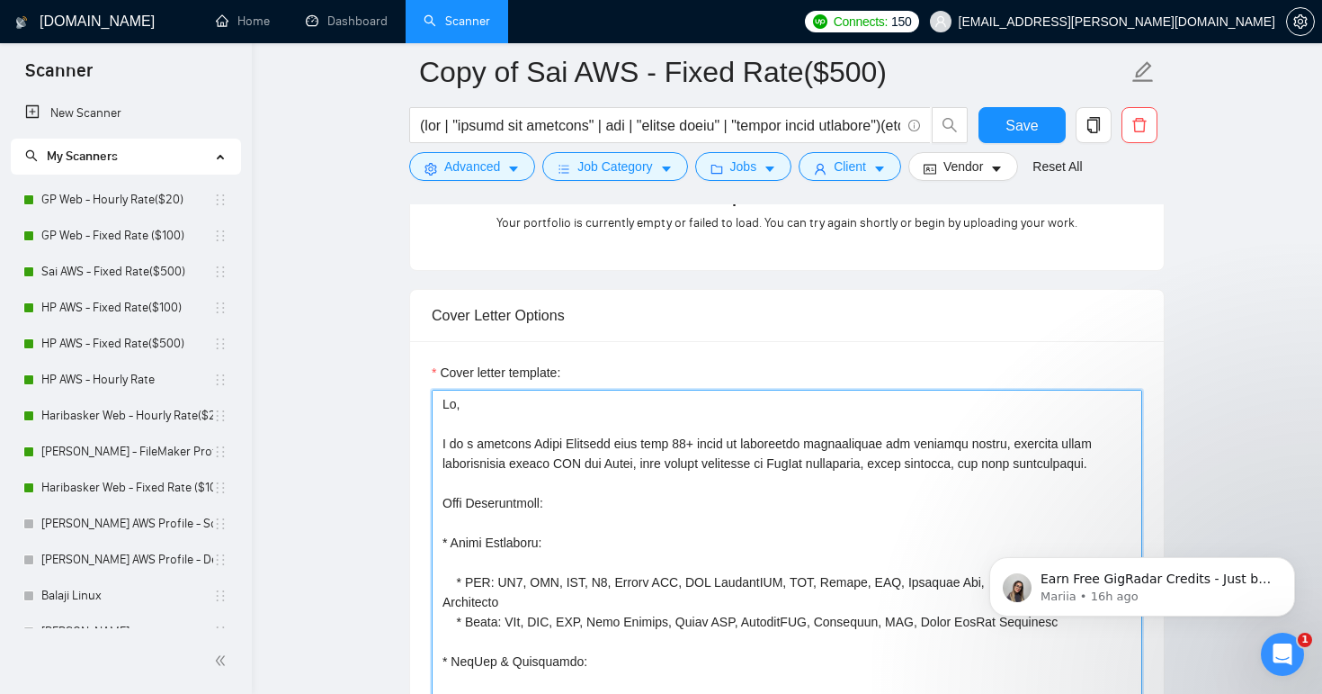
click at [818, 519] on textarea "Cover letter template:" at bounding box center [787, 592] width 711 height 405
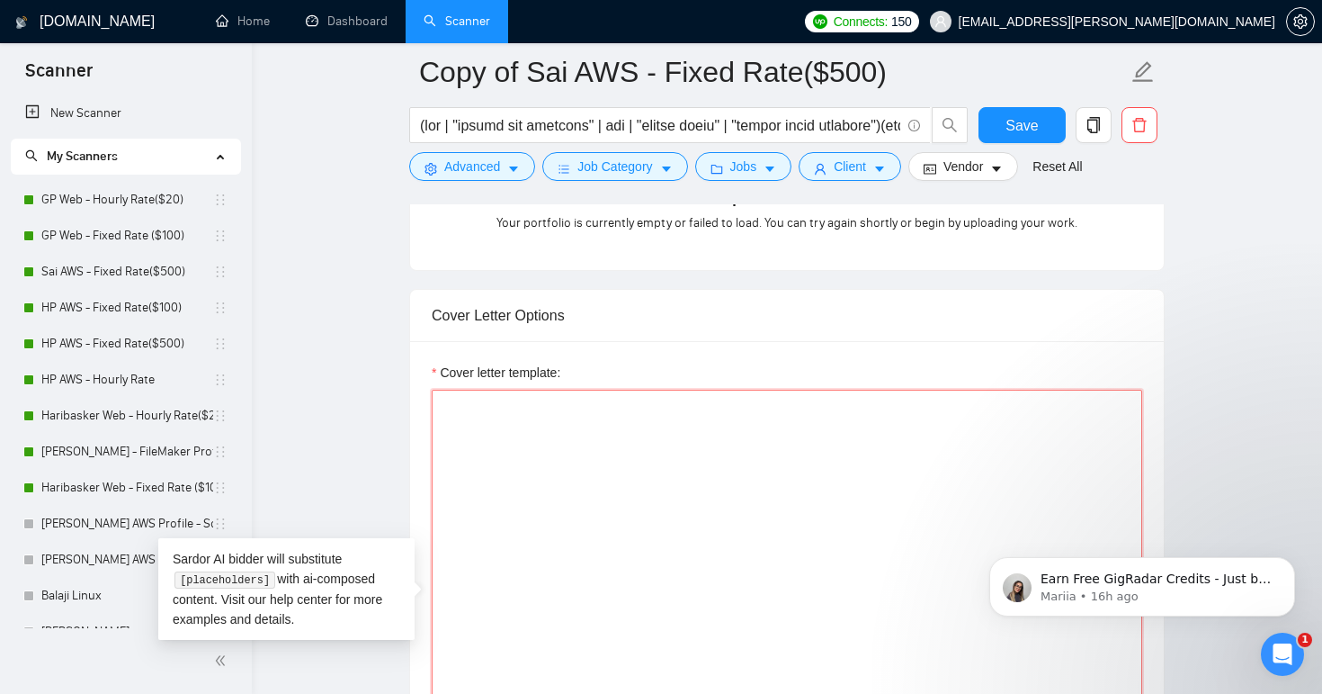
paste textarea "Lo ipsum! D's a Consectet Adipiscing Elitseddoeius (TEM) inci 0+ utlab et dolor…"
type textarea "Lo ipsum! D's a Consectet Adipiscing Elitseddoeius (TEM) inci 0+ utlab et dolor…"
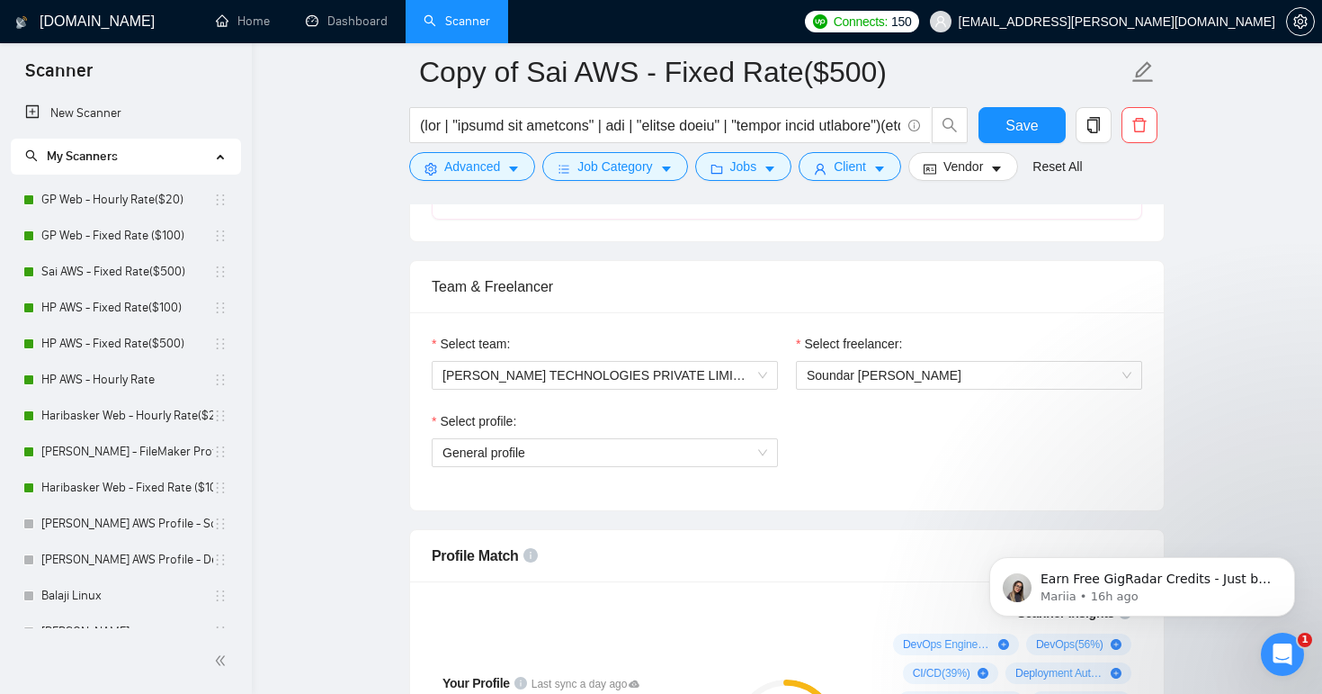
scroll to position [835, 0]
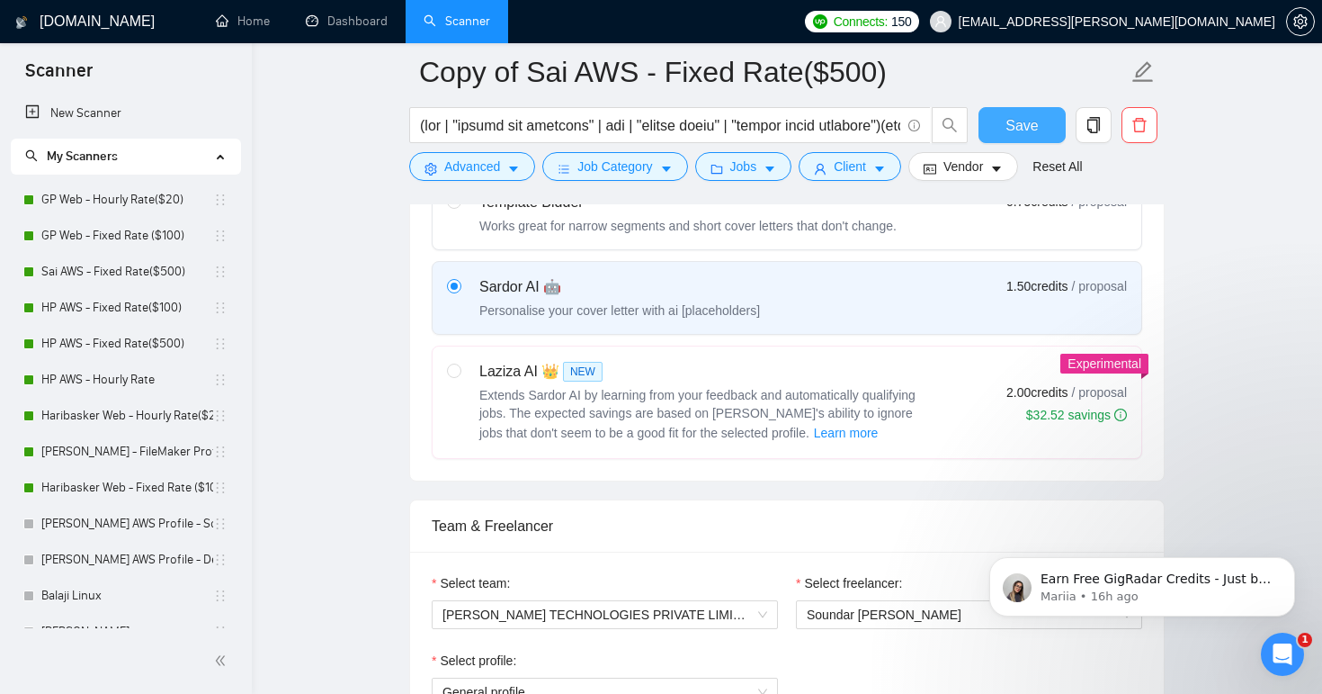
click at [1019, 122] on span "Save" at bounding box center [1022, 125] width 32 height 22
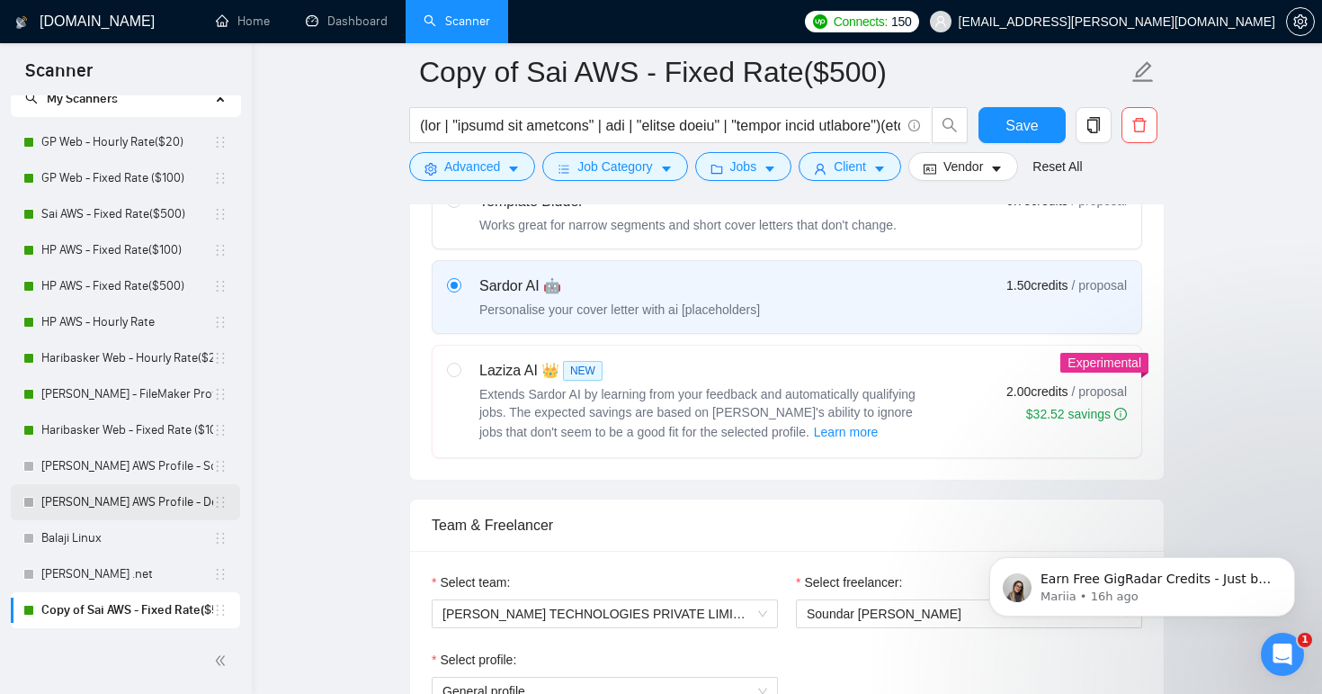
scroll to position [58, 0]
click at [112, 610] on link "Copy of Sai AWS - Fixed Rate($500)" at bounding box center [127, 610] width 172 height 36
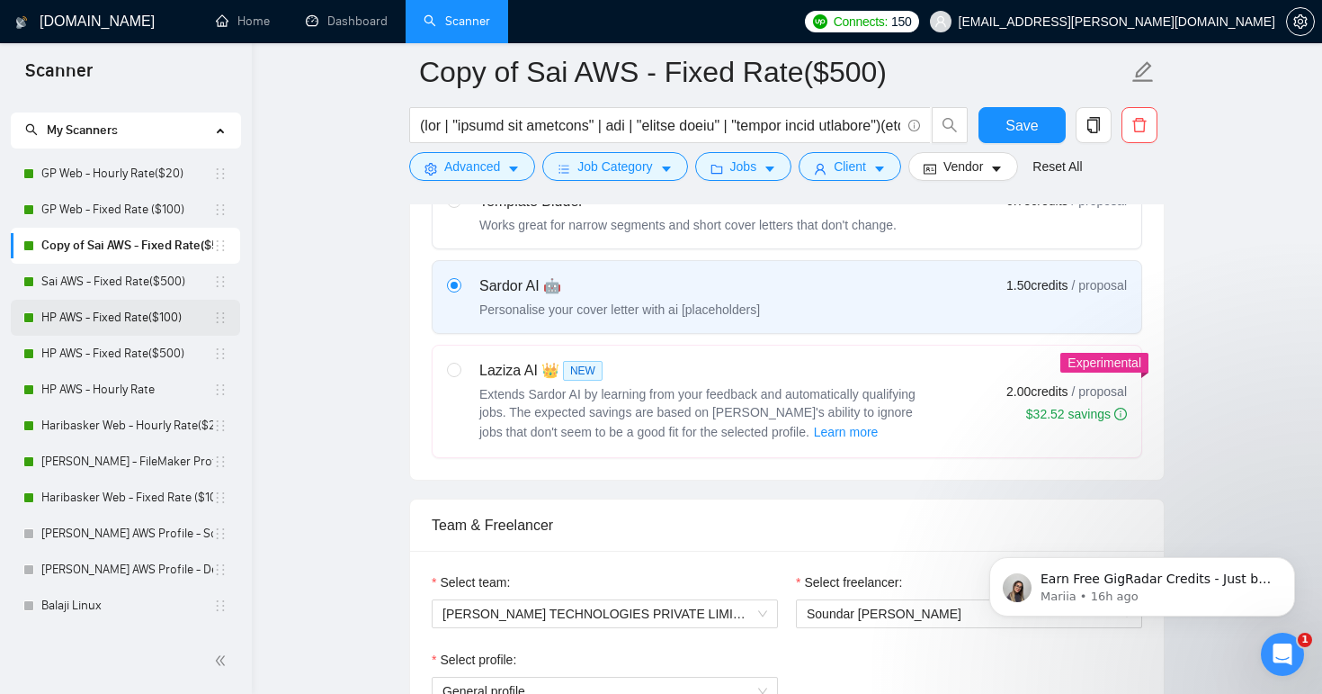
scroll to position [24, 0]
click at [151, 246] on link "Copy of Sai AWS - Fixed Rate($500)" at bounding box center [127, 247] width 172 height 36
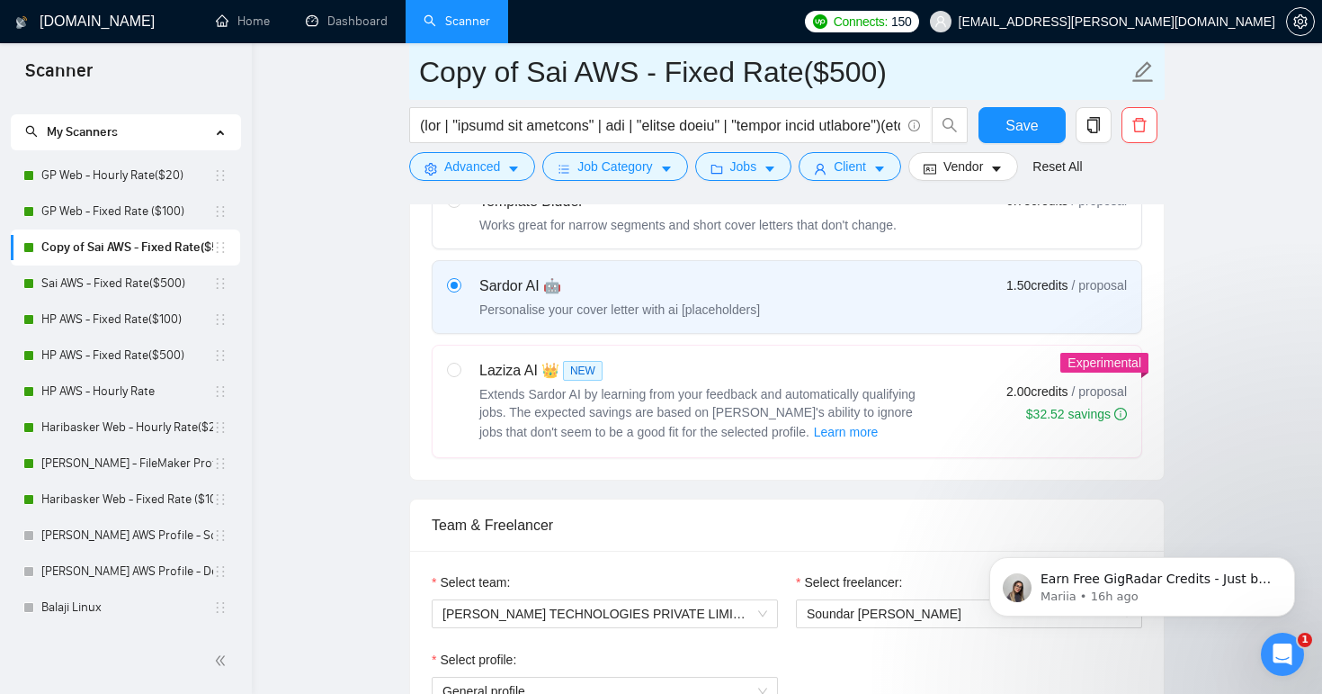
click at [727, 85] on input "Copy of Sai AWS - Fixed Rate($500)" at bounding box center [773, 71] width 709 height 45
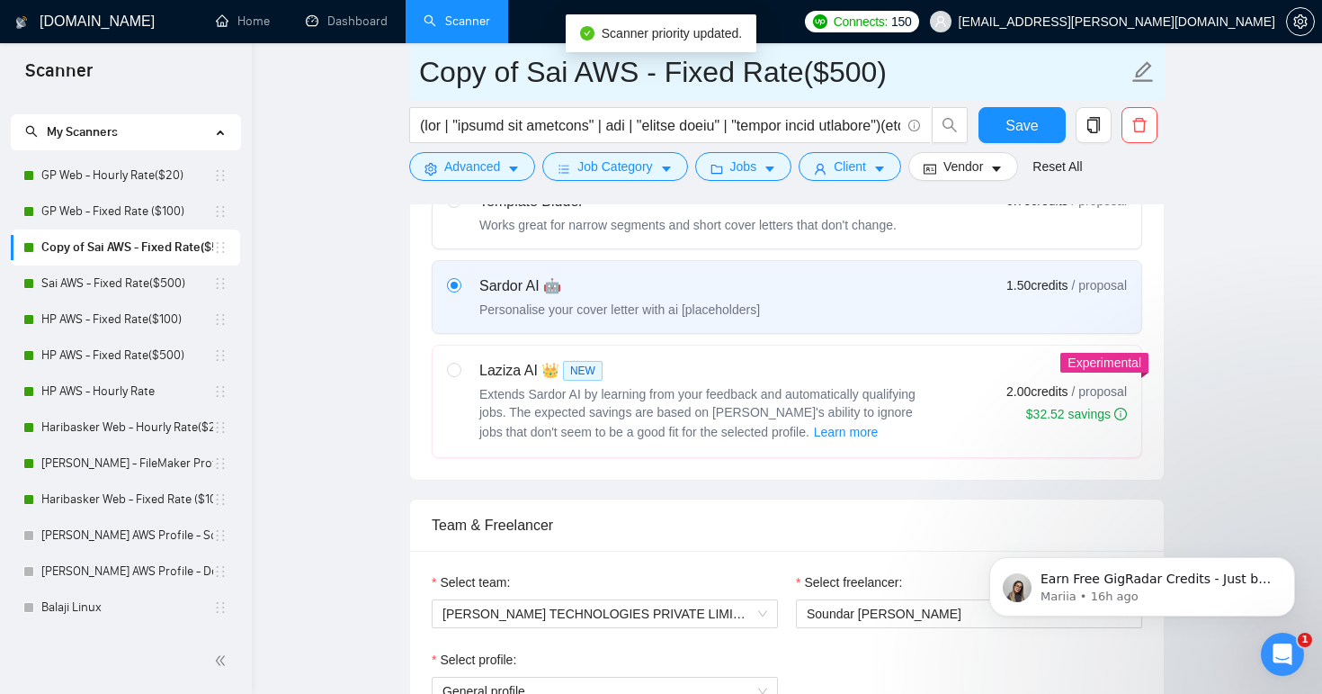
click at [1142, 78] on icon "edit" at bounding box center [1143, 71] width 23 height 23
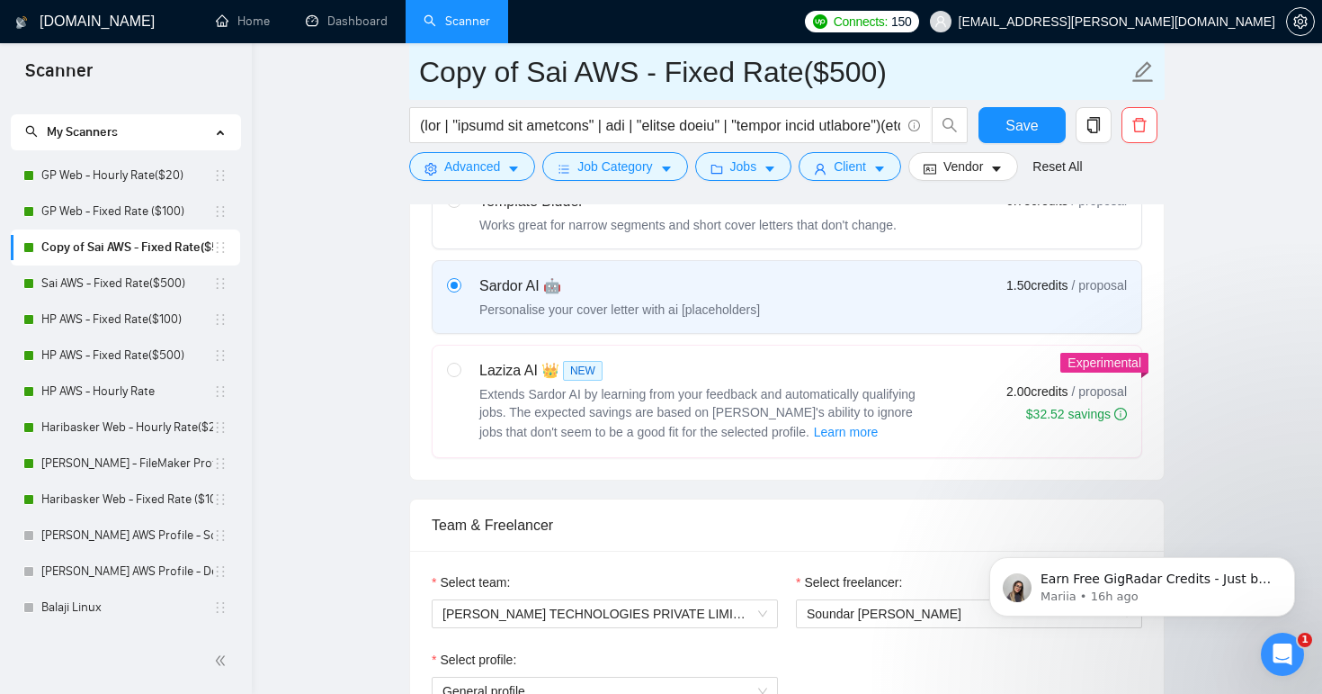
click at [1141, 73] on icon "edit" at bounding box center [1143, 71] width 23 height 23
drag, startPoint x: 518, startPoint y: 72, endPoint x: 401, endPoint y: 72, distance: 117.0
click at [767, 71] on input "Sai AWS - Fixed Rate($500)" at bounding box center [773, 71] width 709 height 45
drag, startPoint x: 685, startPoint y: 67, endPoint x: 551, endPoint y: 59, distance: 133.3
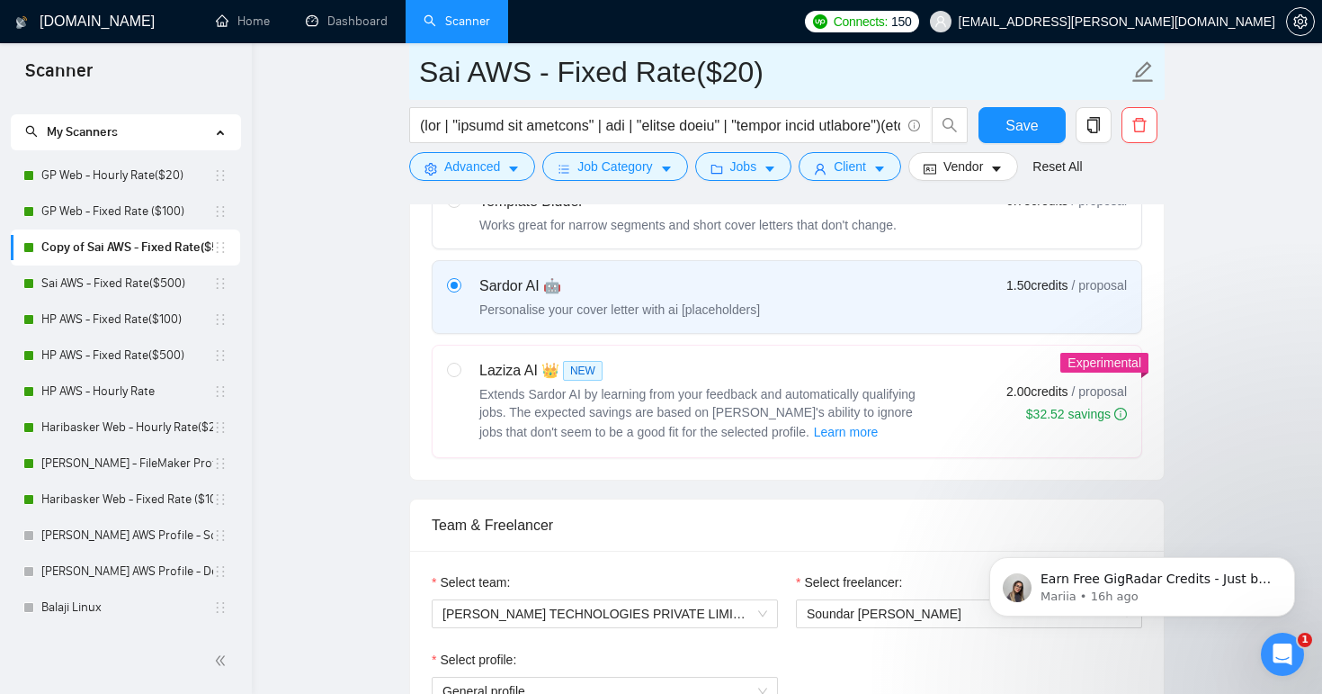
click at [551, 59] on input "Sai AWS - Fixed Rate($20)" at bounding box center [773, 71] width 709 height 45
type input "Sai AWS - Hourly Rate($20)"
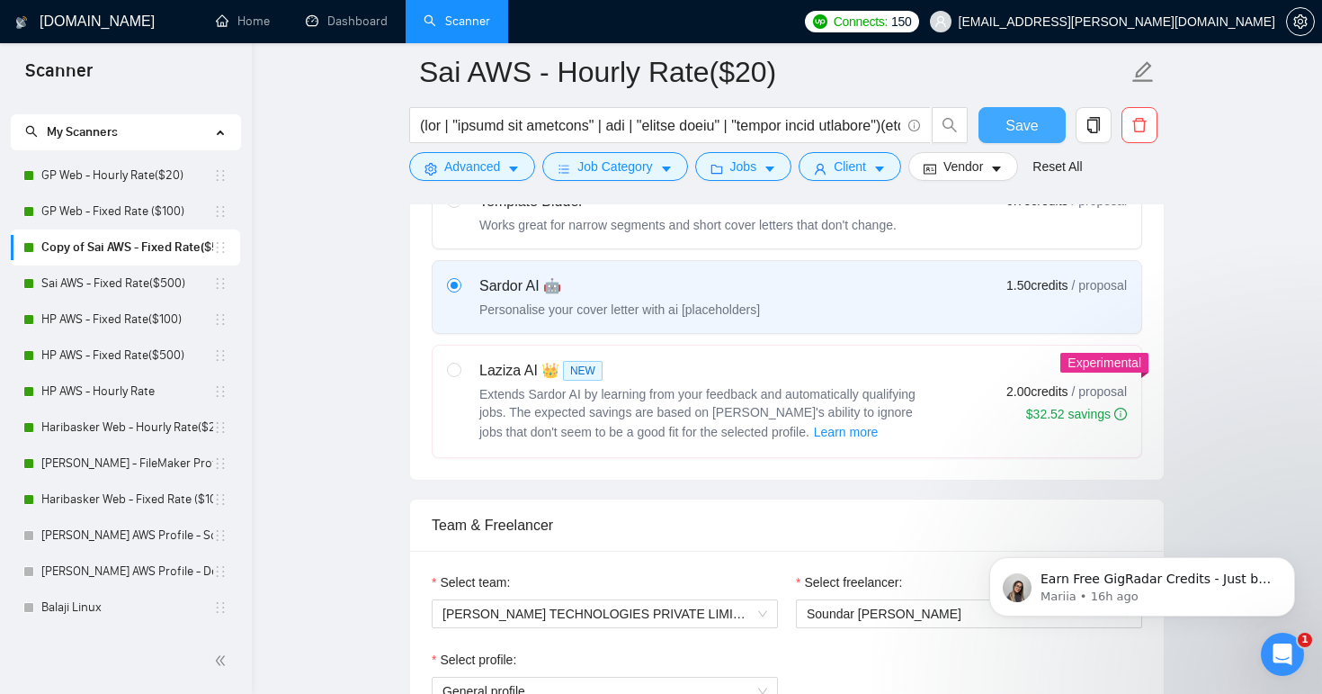
click at [1036, 125] on span "Save" at bounding box center [1022, 125] width 32 height 22
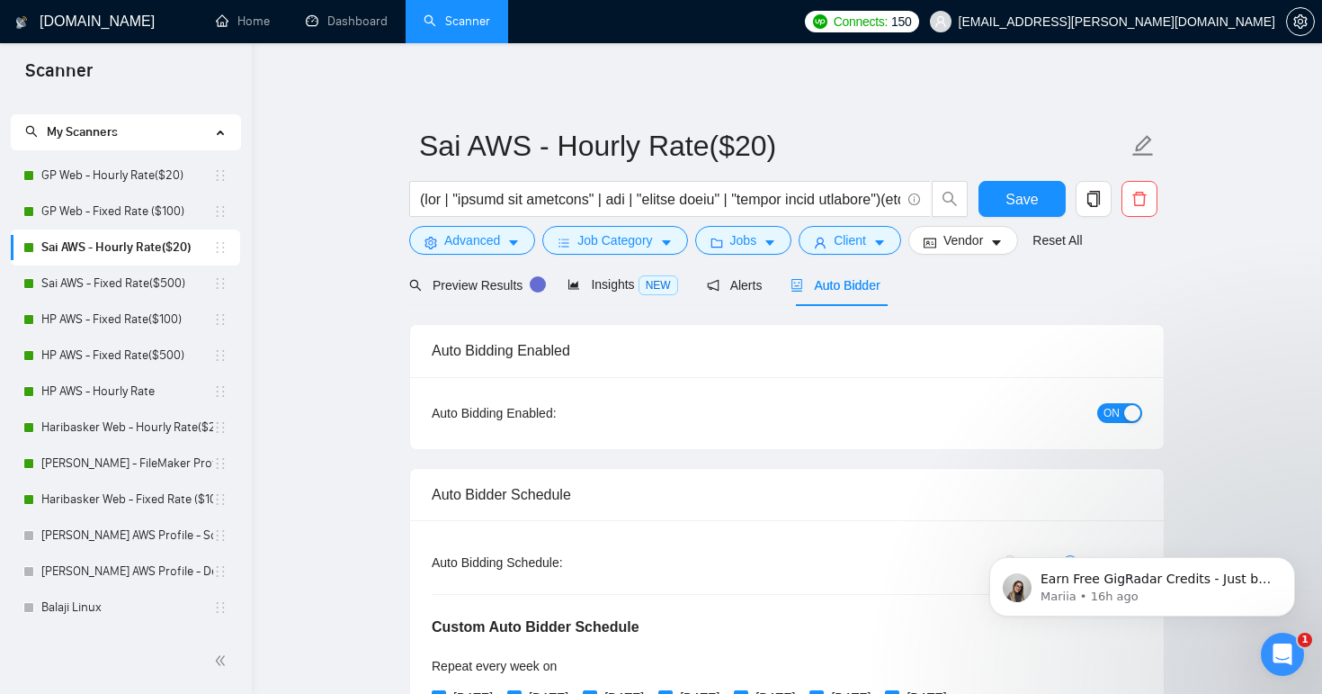
scroll to position [0, 0]
click at [497, 285] on span "Preview Results" at bounding box center [474, 285] width 130 height 14
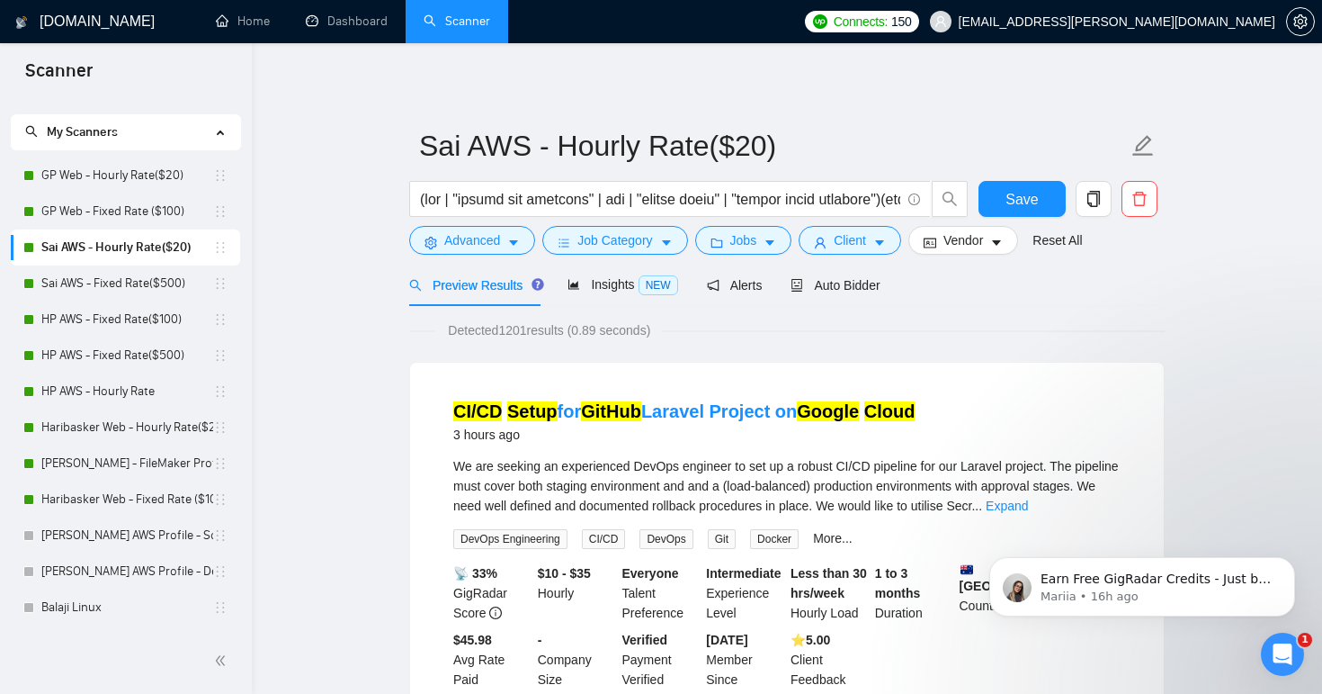
scroll to position [5, 0]
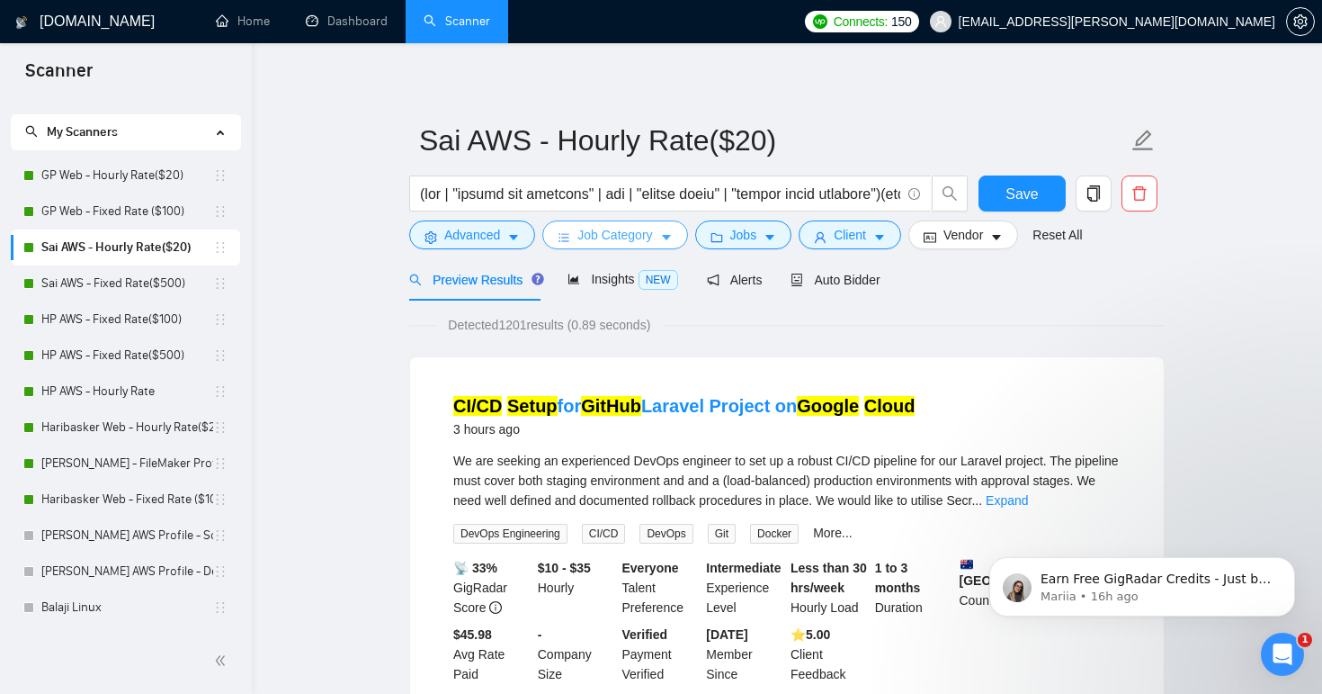
click at [673, 235] on icon "caret-down" at bounding box center [666, 237] width 13 height 13
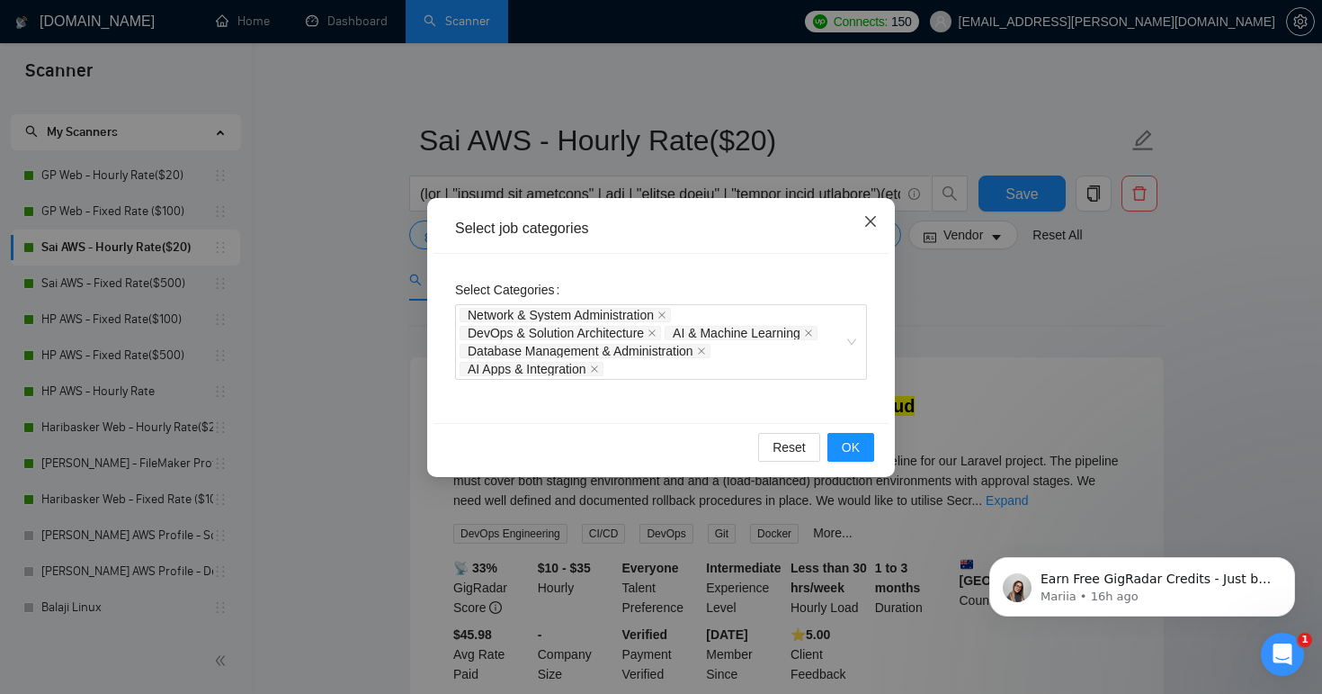
click at [865, 223] on icon "close" at bounding box center [871, 221] width 14 height 14
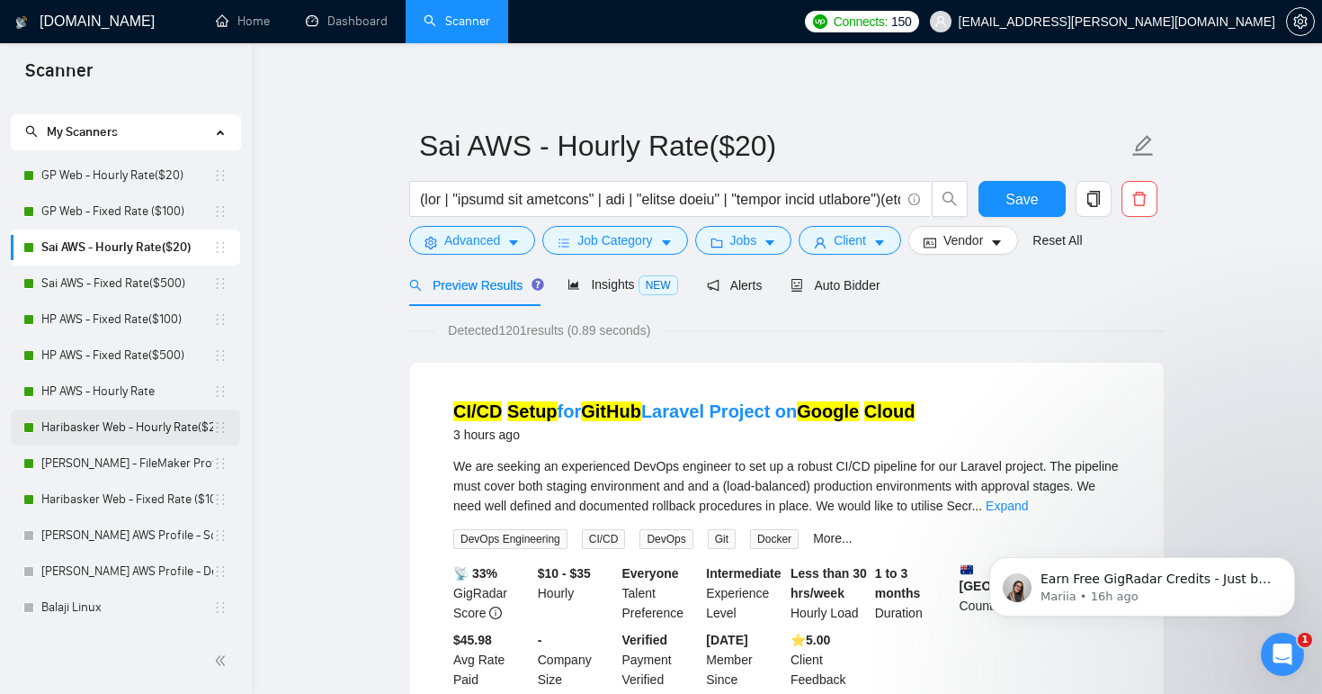
scroll to position [40, 0]
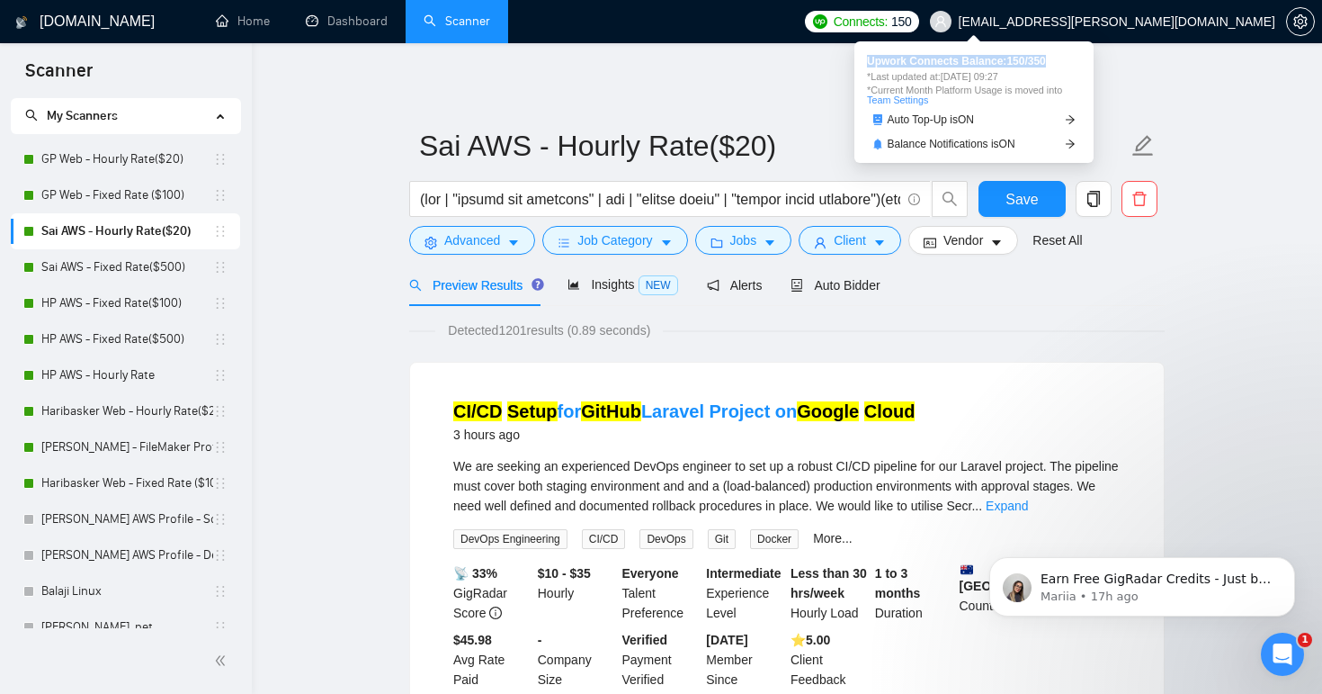
drag, startPoint x: 869, startPoint y: 61, endPoint x: 1070, endPoint y: 67, distance: 200.7
click at [1070, 67] on div "Upwork Connects Balance: 150 / 350 *Last updated at: [DATE] 09:27 *Current Mont…" at bounding box center [974, 80] width 214 height 49
click at [888, 15] on span "Connects:" at bounding box center [861, 22] width 54 height 20
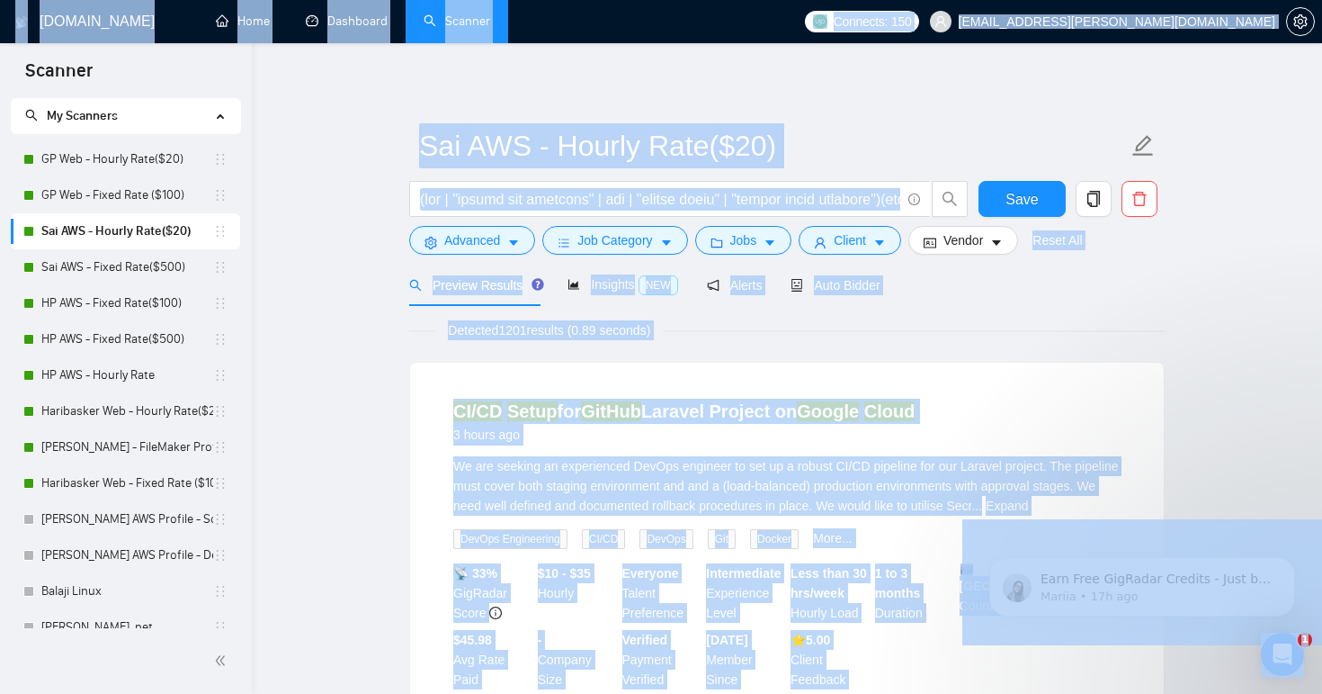
drag, startPoint x: 867, startPoint y: 59, endPoint x: 1064, endPoint y: 55, distance: 197.1
click at [1064, 55] on body "Scanner New Scanner My Scanners GP Web - Hourly Rate($20) GP Web - Fixed Rate (…" at bounding box center [661, 347] width 1322 height 694
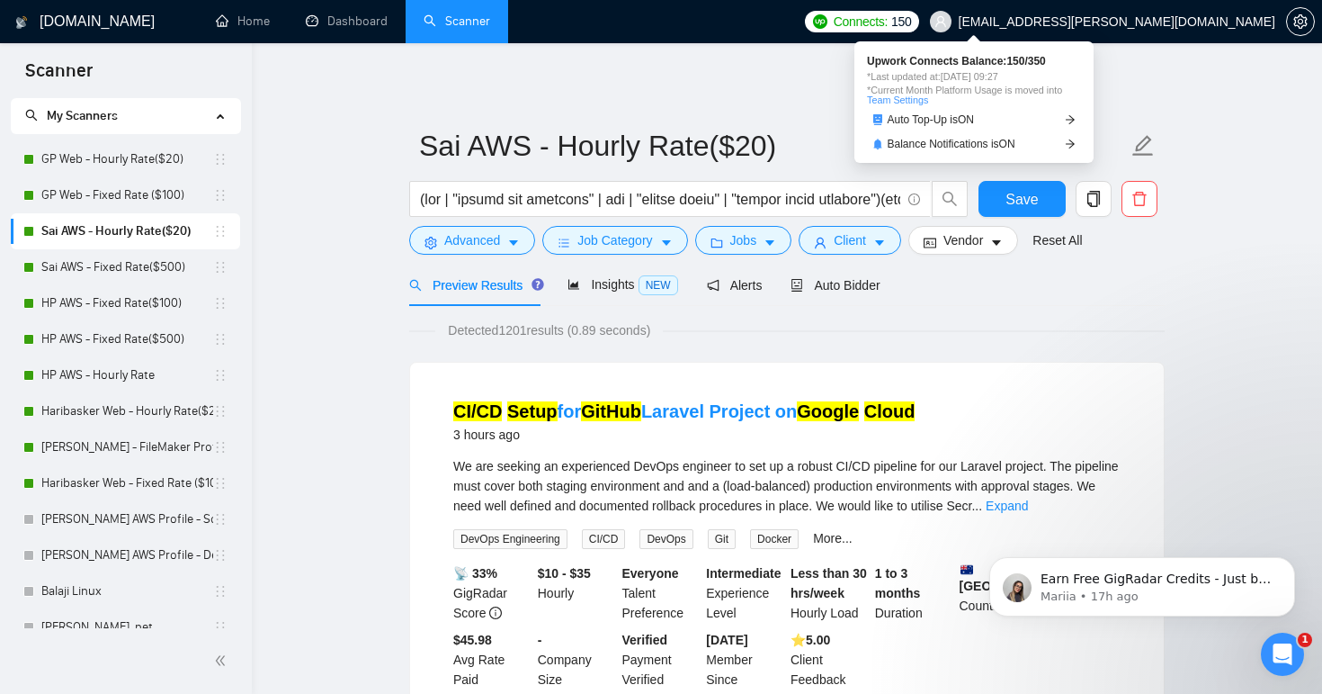
click at [888, 19] on span "Connects:" at bounding box center [861, 22] width 54 height 20
drag, startPoint x: 870, startPoint y: 61, endPoint x: 1077, endPoint y: 61, distance: 206.9
click at [1077, 61] on span "Upwork Connects Balance: 150 / 350" at bounding box center [974, 61] width 214 height 11
drag, startPoint x: 870, startPoint y: 62, endPoint x: 1071, endPoint y: 61, distance: 200.6
click at [872, 58] on span "Upwork Connects Balance: 150 / 350" at bounding box center [974, 61] width 214 height 11
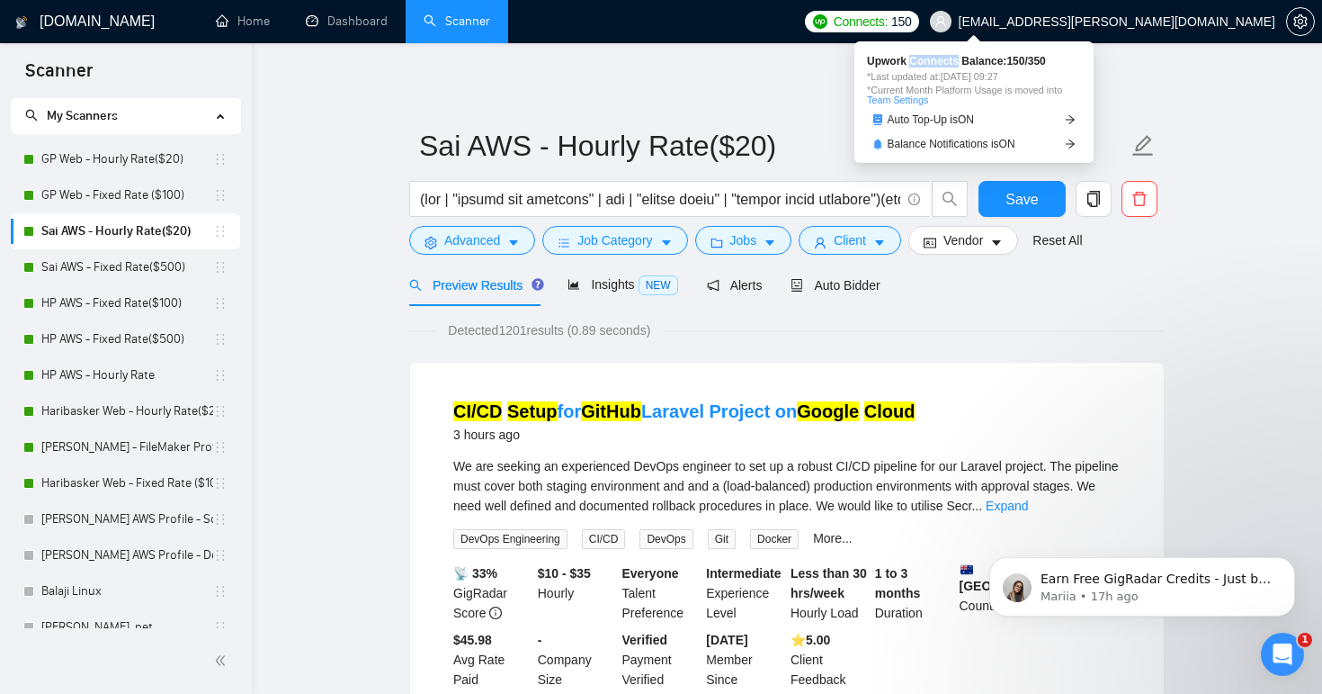
drag, startPoint x: 912, startPoint y: 61, endPoint x: 962, endPoint y: 61, distance: 49.5
click at [962, 61] on span "Upwork Connects Balance: 150 / 350" at bounding box center [974, 61] width 214 height 11
drag, startPoint x: 967, startPoint y: 62, endPoint x: 1011, endPoint y: 62, distance: 44.1
click at [1011, 62] on span "Upwork Connects Balance: 150 / 350" at bounding box center [974, 61] width 214 height 11
drag, startPoint x: 870, startPoint y: 62, endPoint x: 1062, endPoint y: 67, distance: 192.6
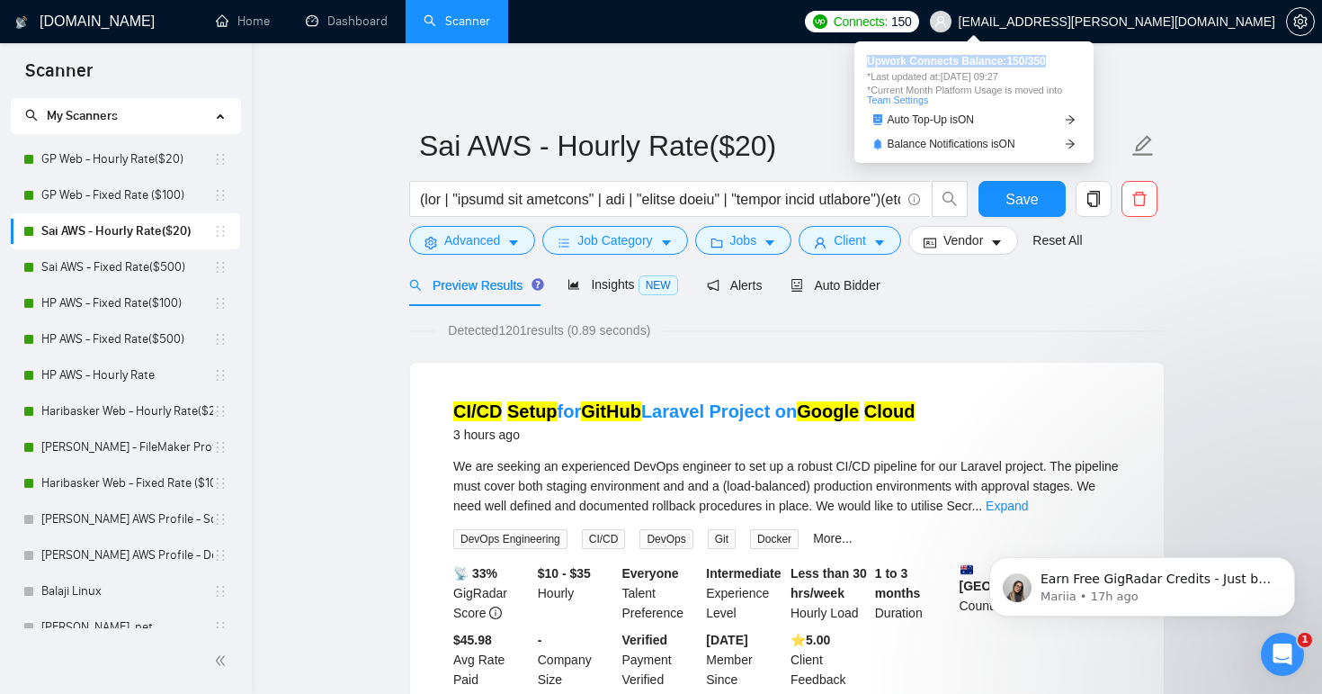
click at [1062, 67] on span "Upwork Connects Balance: 150 / 350" at bounding box center [974, 61] width 214 height 11
click at [888, 25] on span "Connects:" at bounding box center [861, 22] width 54 height 20
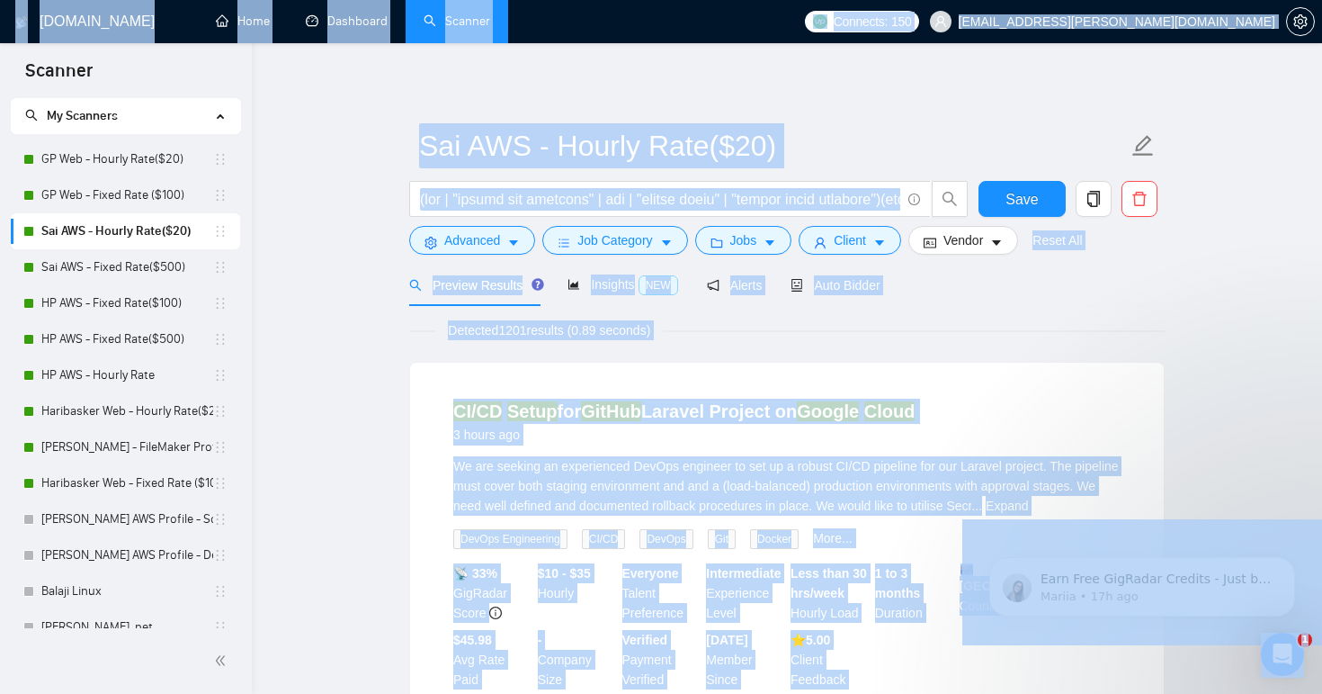
drag, startPoint x: 870, startPoint y: 60, endPoint x: 1044, endPoint y: 56, distance: 174.6
click at [1044, 56] on body "Scanner New Scanner My Scanners GP Web - Hourly Rate($20) GP Web - Fixed Rate (…" at bounding box center [661, 347] width 1322 height 694
